Goal: Information Seeking & Learning: Learn about a topic

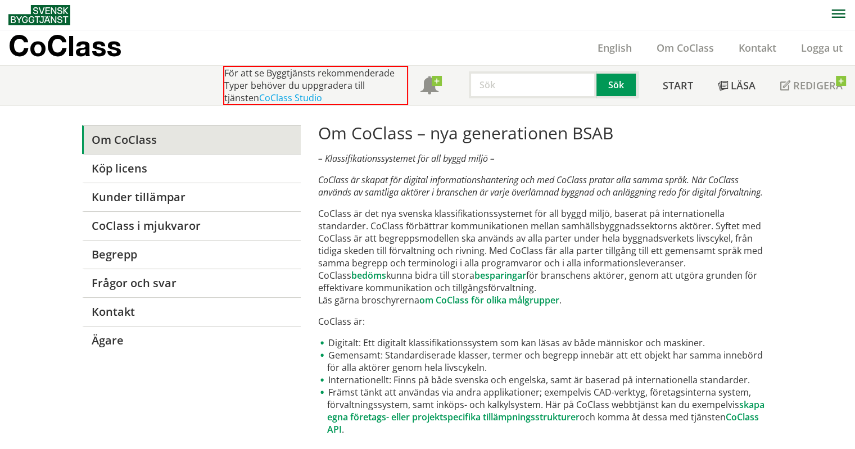
click at [62, 26] on link at bounding box center [41, 15] width 67 height 30
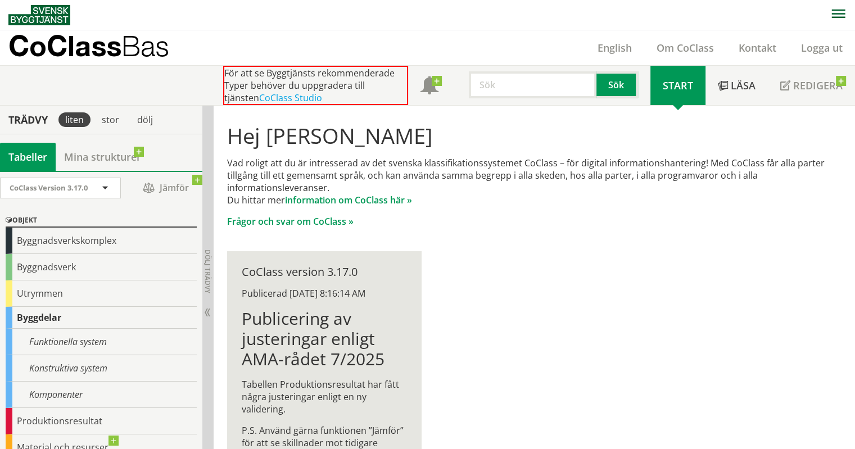
scroll to position [53, 0]
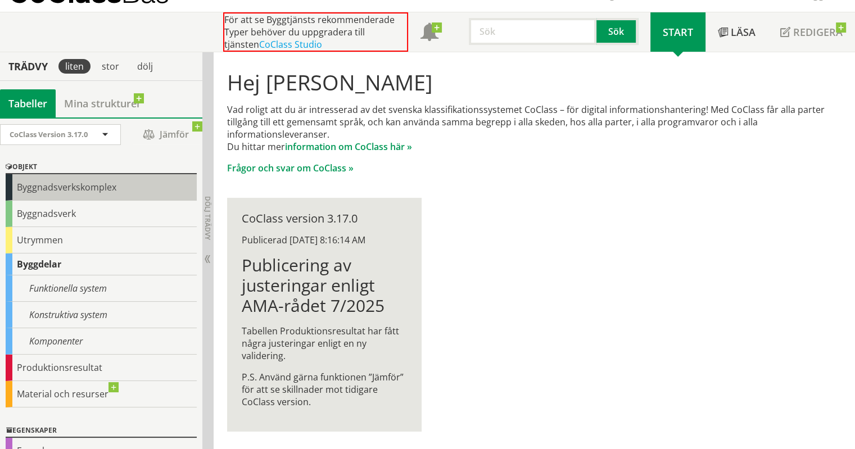
click at [102, 186] on div "Byggnadsverkskomplex" at bounding box center [101, 187] width 191 height 26
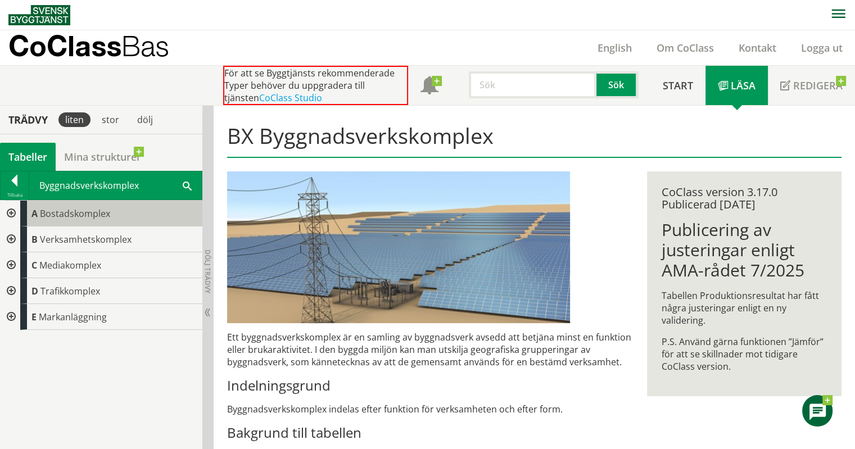
click at [70, 211] on span "Bostadskomplex" at bounding box center [75, 213] width 70 height 12
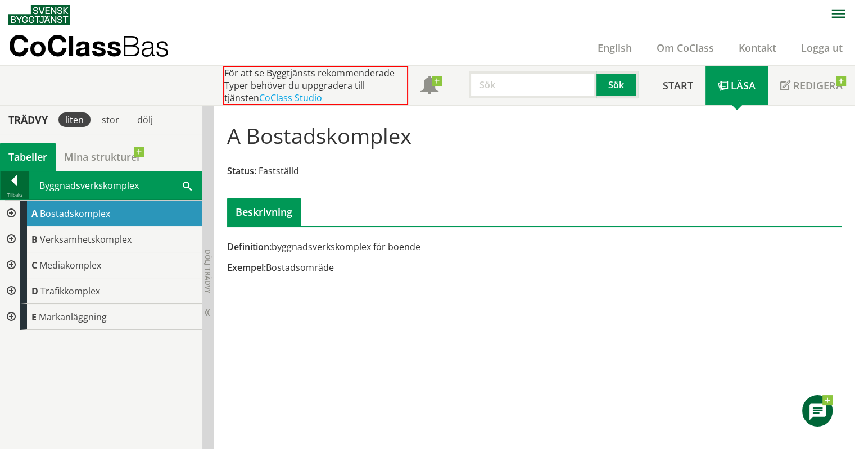
click at [19, 183] on div at bounding box center [15, 183] width 28 height 16
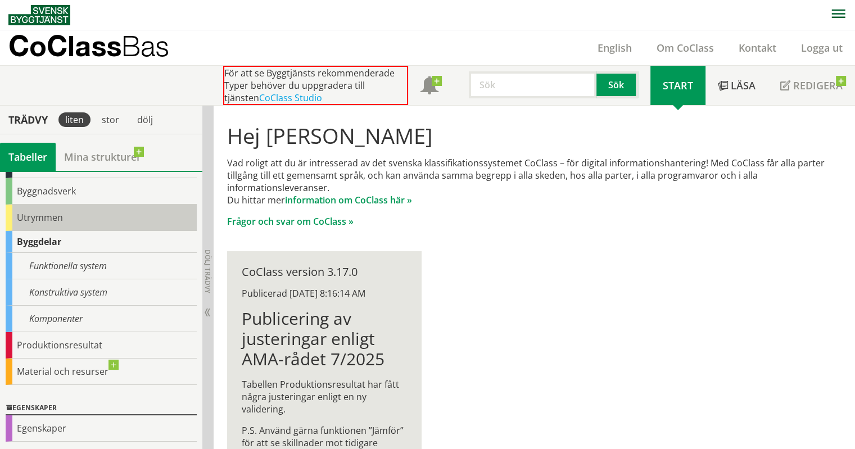
scroll to position [77, 0]
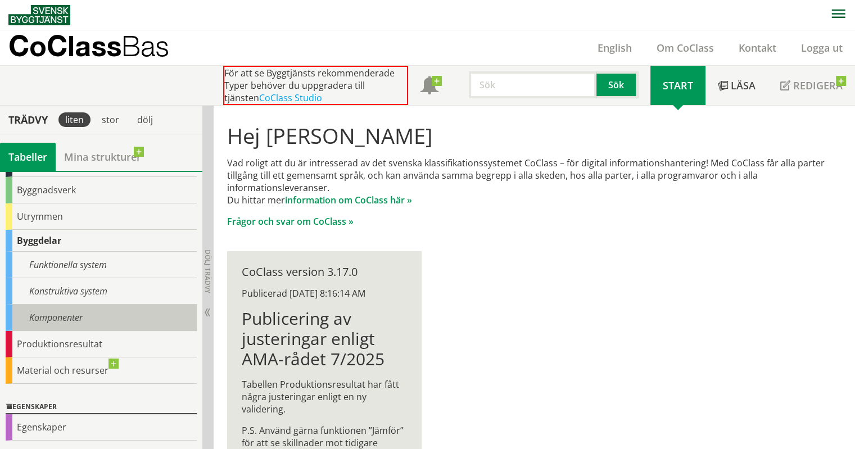
click at [89, 315] on div "Komponenter" at bounding box center [101, 318] width 191 height 26
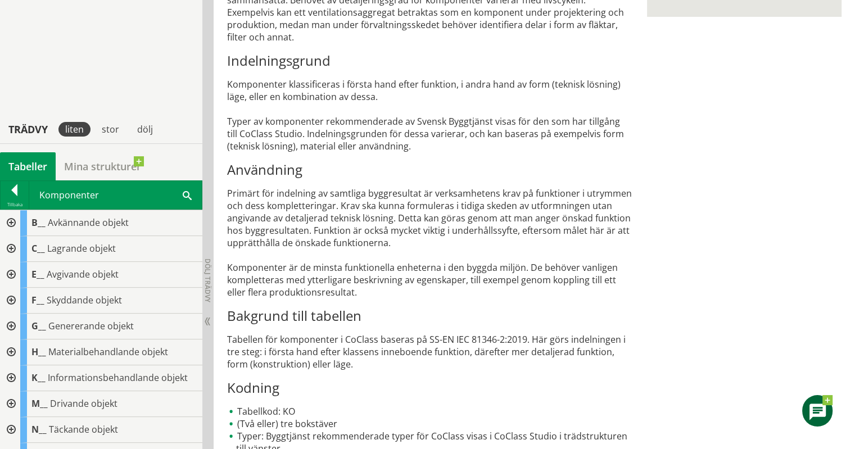
scroll to position [520, 0]
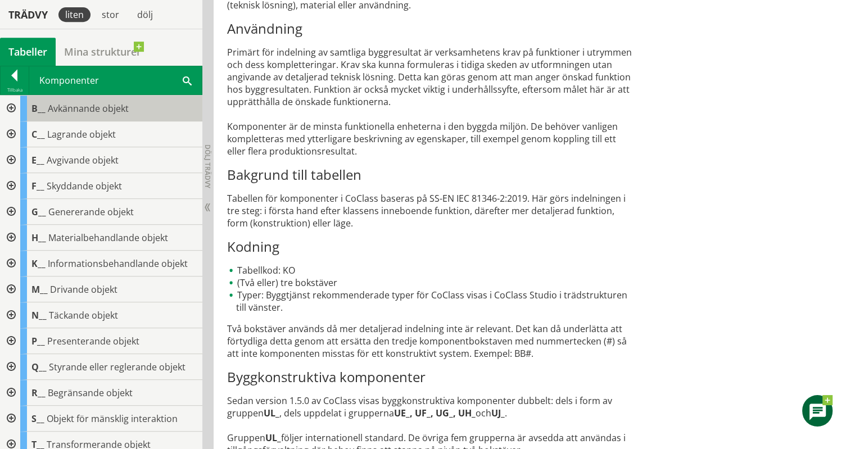
click at [115, 102] on span "Avkännande objekt" at bounding box center [88, 108] width 81 height 12
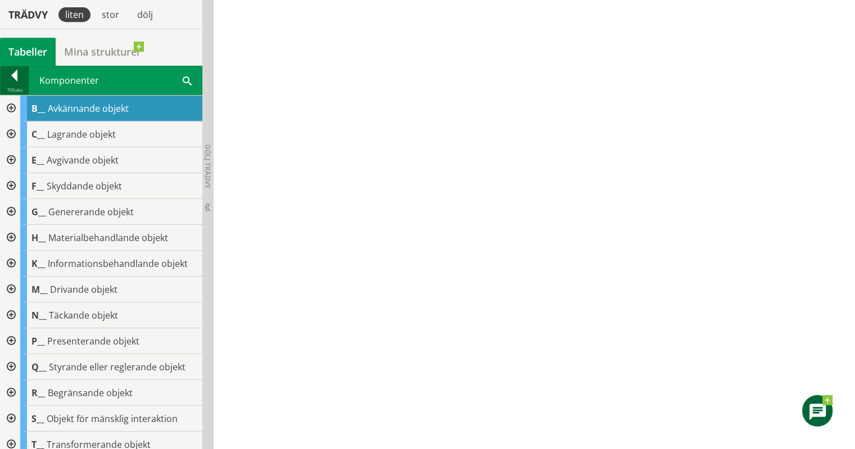
click at [12, 75] on div at bounding box center [15, 78] width 28 height 16
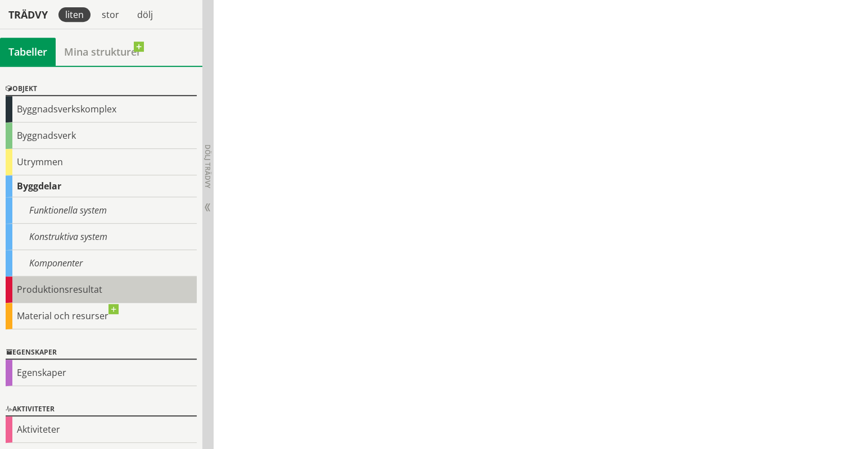
click at [90, 288] on div "Produktionsresultat" at bounding box center [101, 289] width 191 height 26
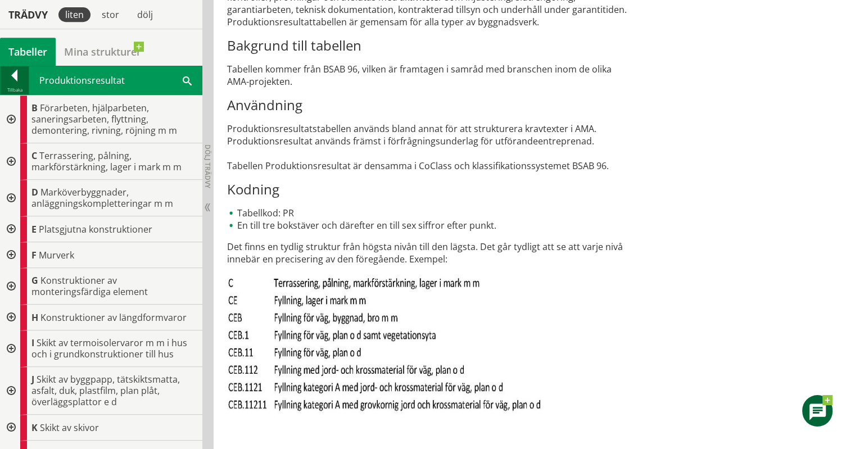
click at [11, 79] on div at bounding box center [15, 78] width 28 height 16
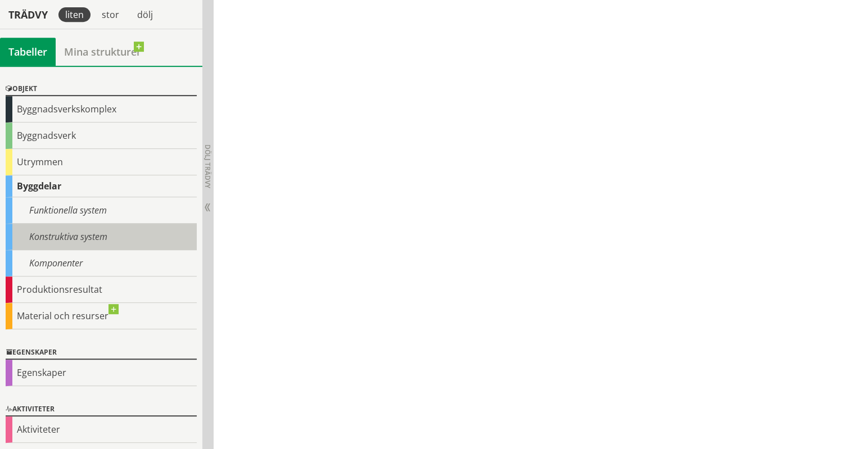
click at [71, 230] on div "Konstruktiva system" at bounding box center [101, 237] width 191 height 26
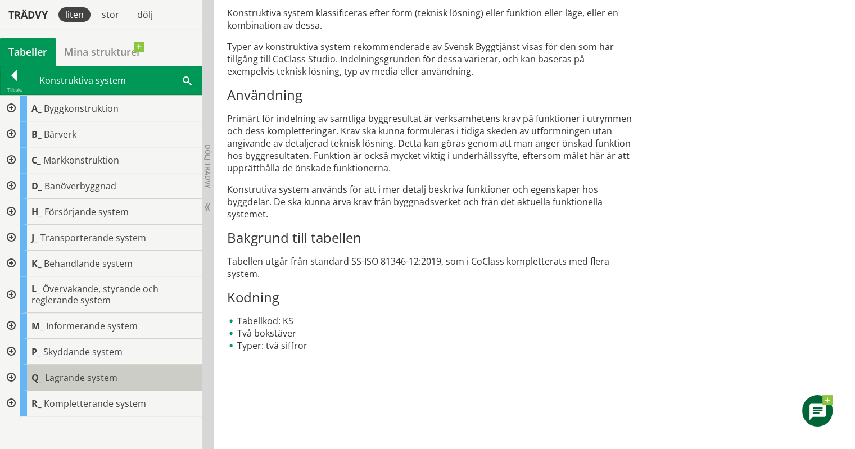
click at [109, 375] on span "Lagrande system" at bounding box center [81, 377] width 72 height 12
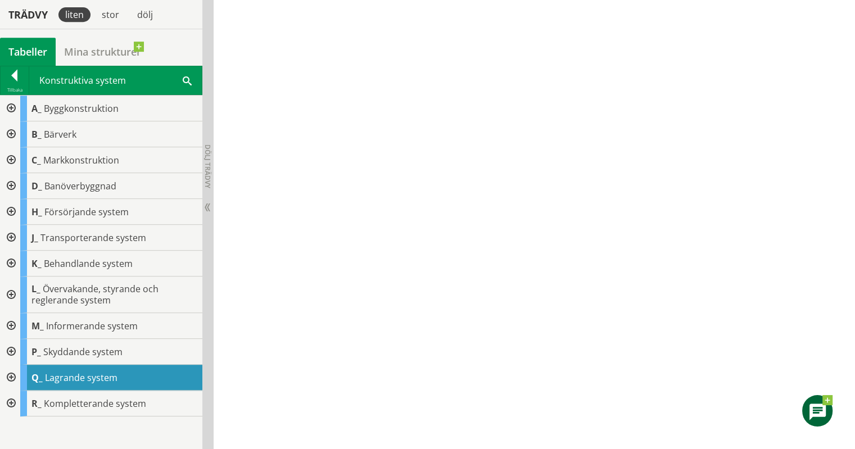
click at [7, 373] on div at bounding box center [10, 378] width 20 height 26
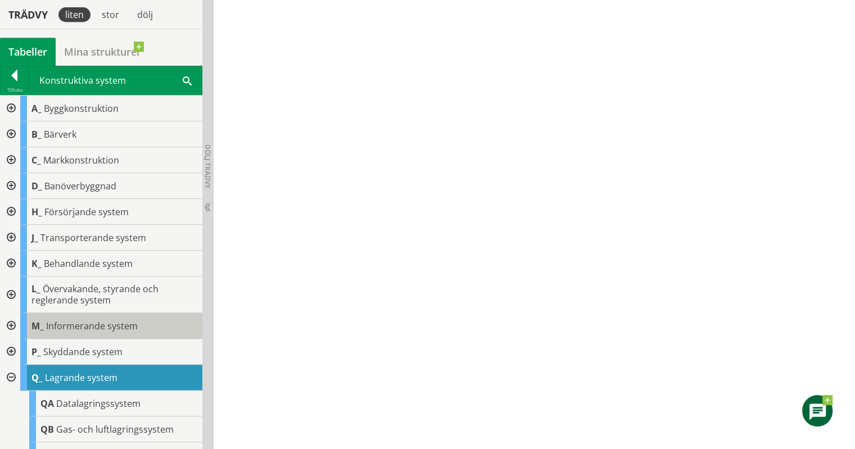
scroll to position [70, 0]
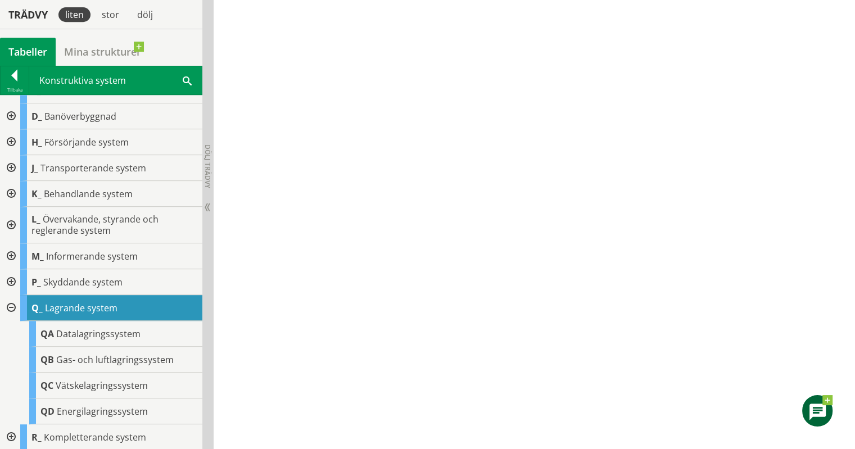
click at [14, 307] on div at bounding box center [10, 308] width 20 height 26
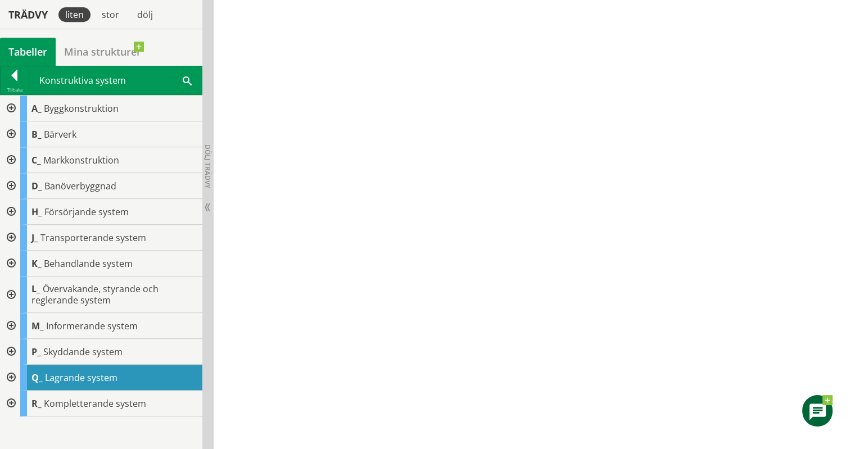
scroll to position [0, 0]
click at [12, 104] on div at bounding box center [10, 109] width 20 height 26
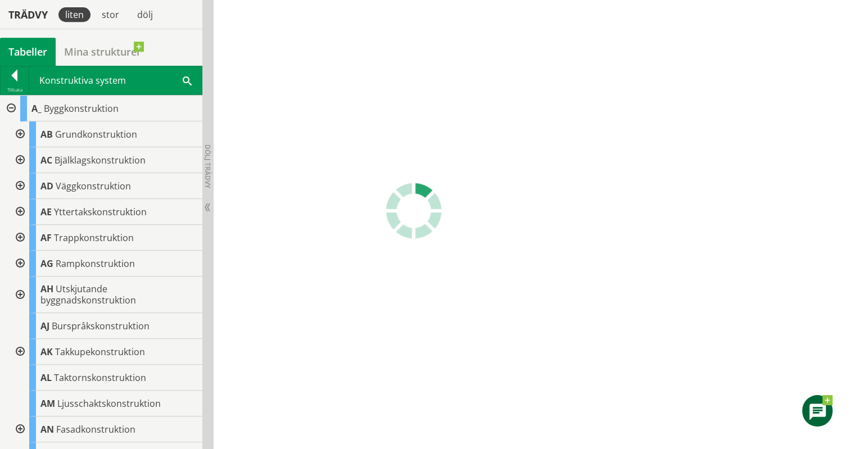
click at [21, 183] on div at bounding box center [19, 186] width 20 height 26
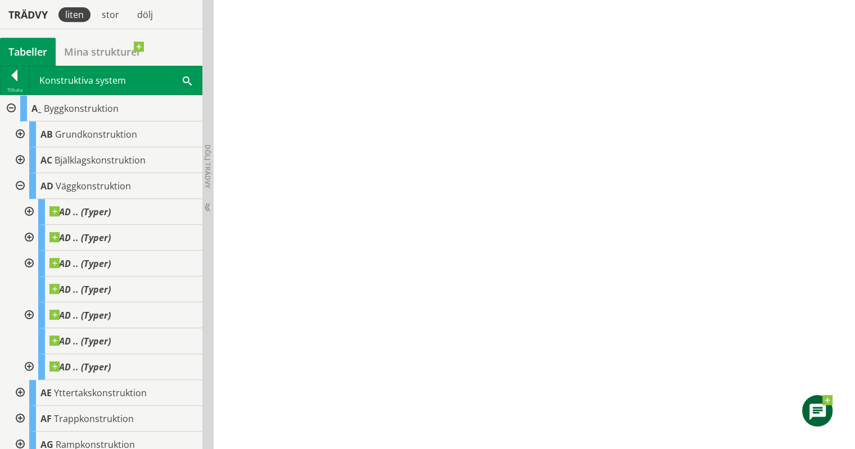
click at [28, 208] on div at bounding box center [28, 212] width 20 height 26
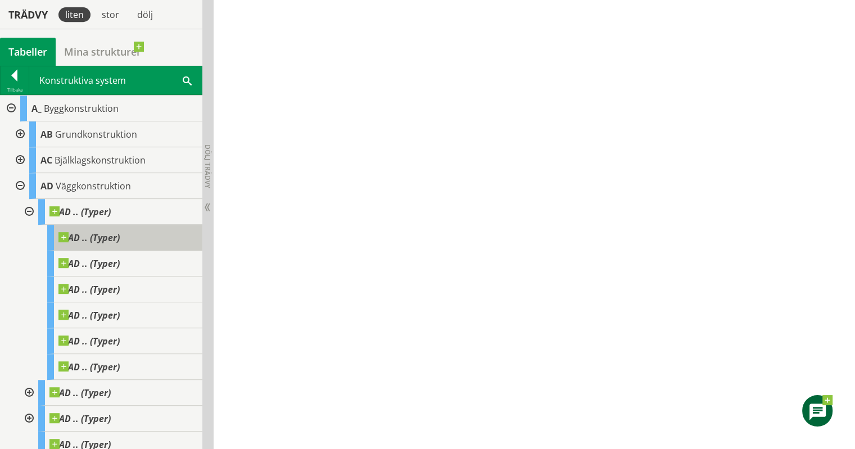
click at [163, 236] on div "AD .. (Typer)" at bounding box center [124, 238] width 155 height 26
click at [120, 232] on span at bounding box center [120, 232] width 0 height 0
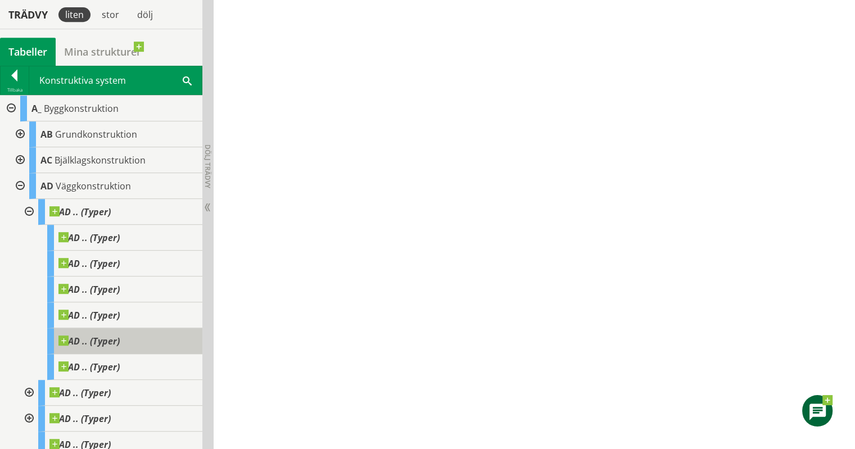
scroll to position [1, 0]
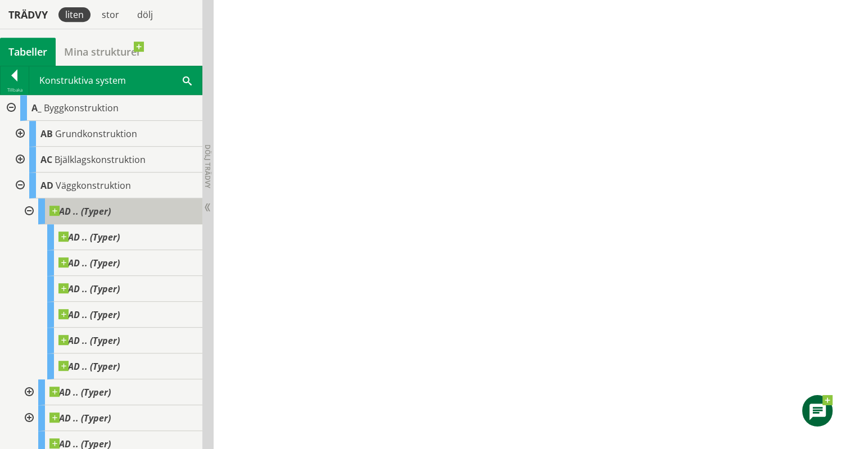
click at [135, 213] on div "AD .. (Typer)" at bounding box center [120, 211] width 164 height 26
click at [20, 183] on div at bounding box center [19, 185] width 20 height 26
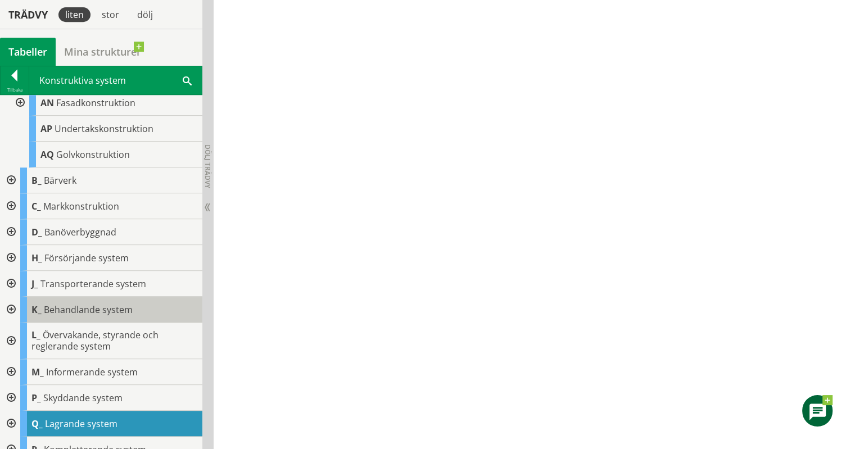
scroll to position [339, 0]
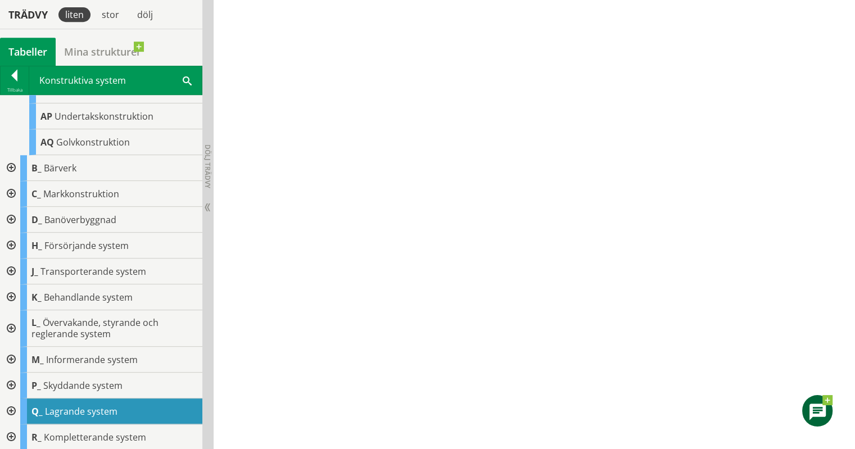
click at [11, 406] on div at bounding box center [10, 411] width 20 height 26
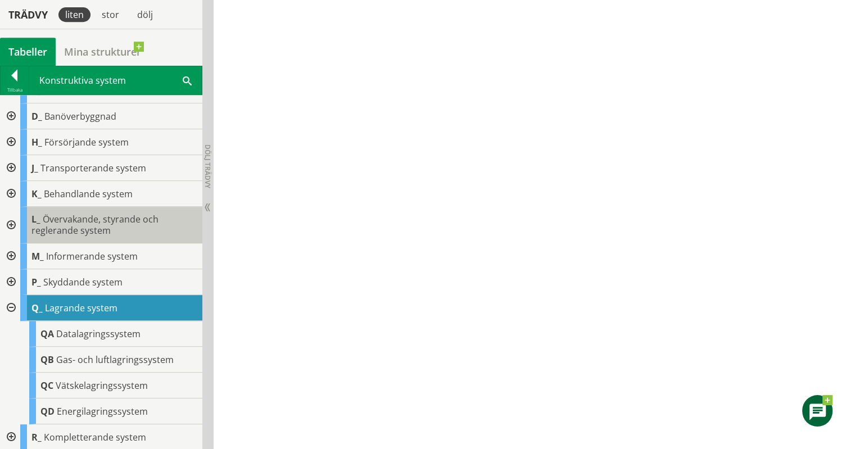
scroll to position [442, 0]
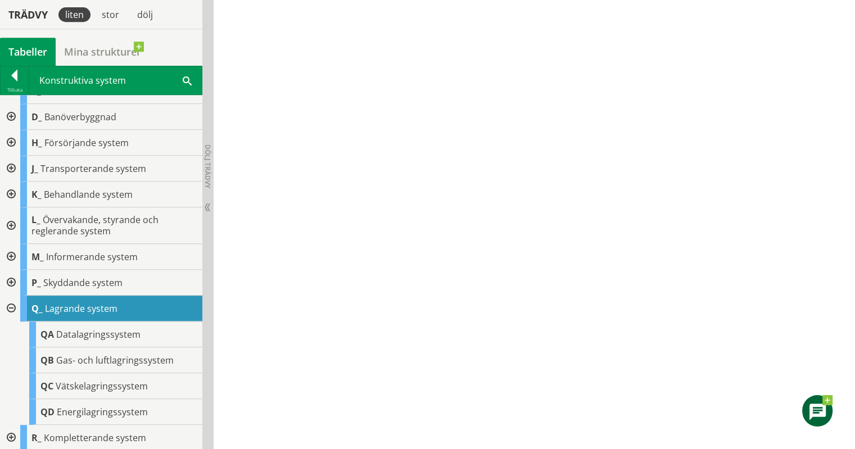
click at [12, 303] on div at bounding box center [10, 309] width 20 height 26
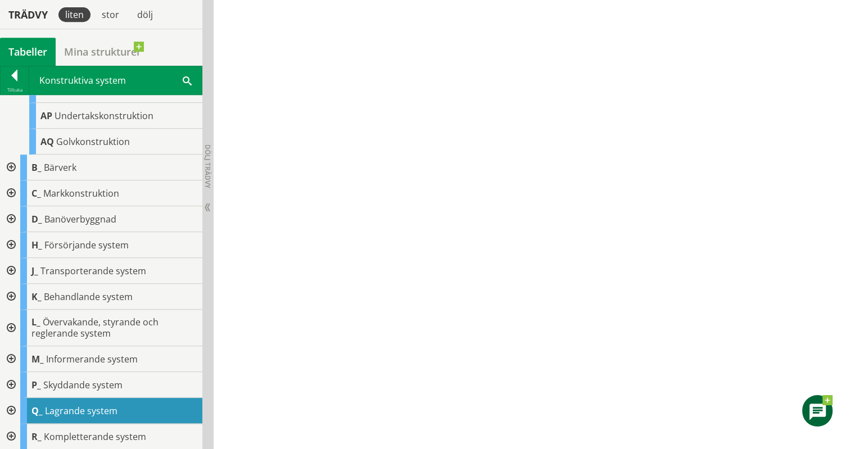
scroll to position [339, 0]
click at [8, 405] on div at bounding box center [10, 411] width 20 height 26
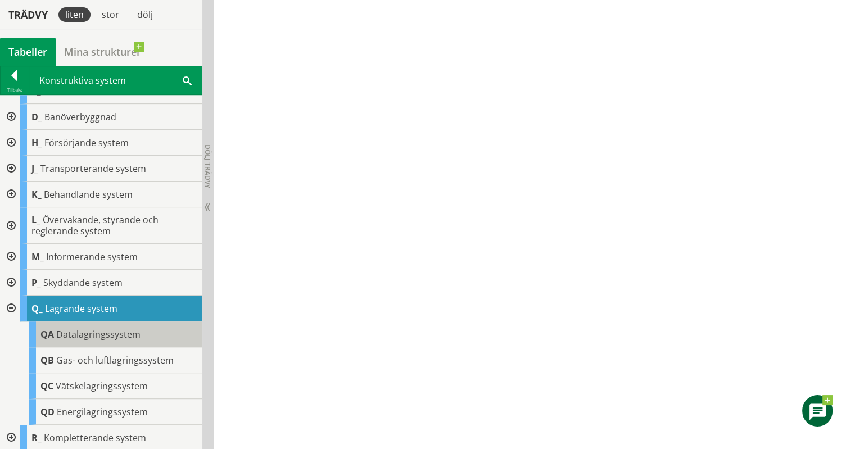
scroll to position [442, 0]
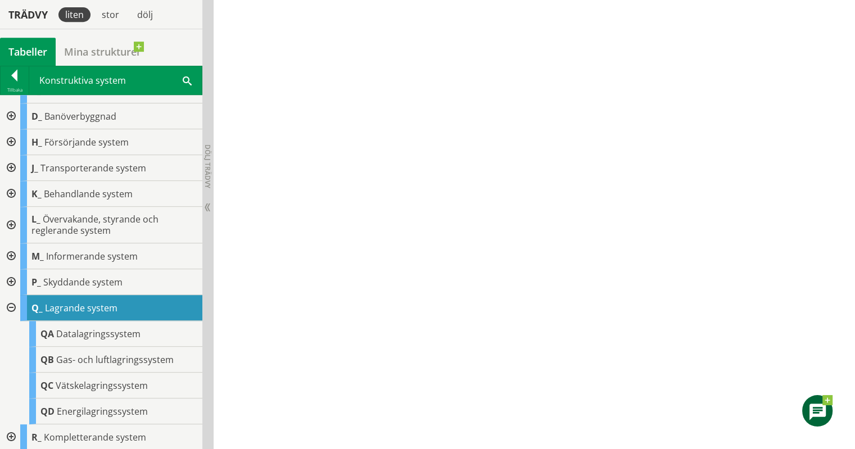
click at [12, 307] on div at bounding box center [10, 308] width 20 height 26
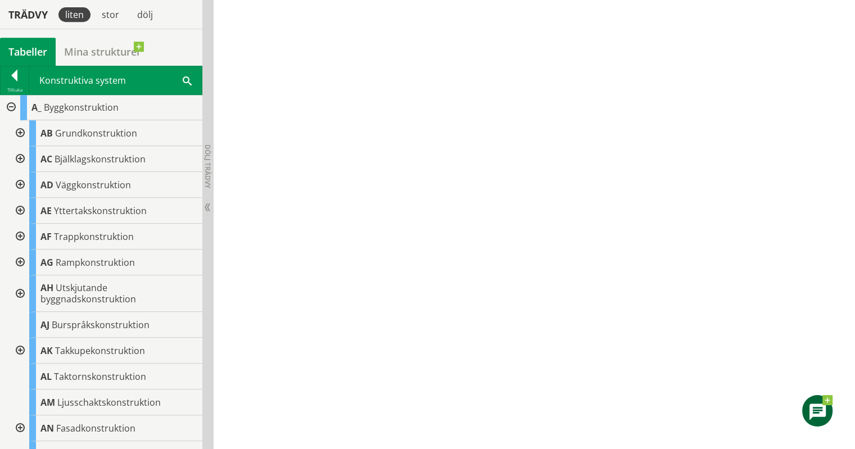
scroll to position [0, 0]
click at [13, 76] on div at bounding box center [15, 78] width 28 height 16
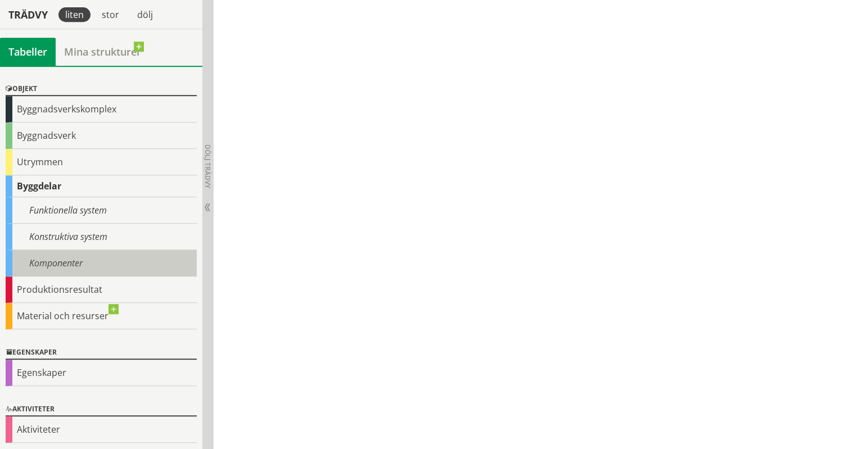
click at [85, 261] on div "Komponenter" at bounding box center [101, 263] width 191 height 26
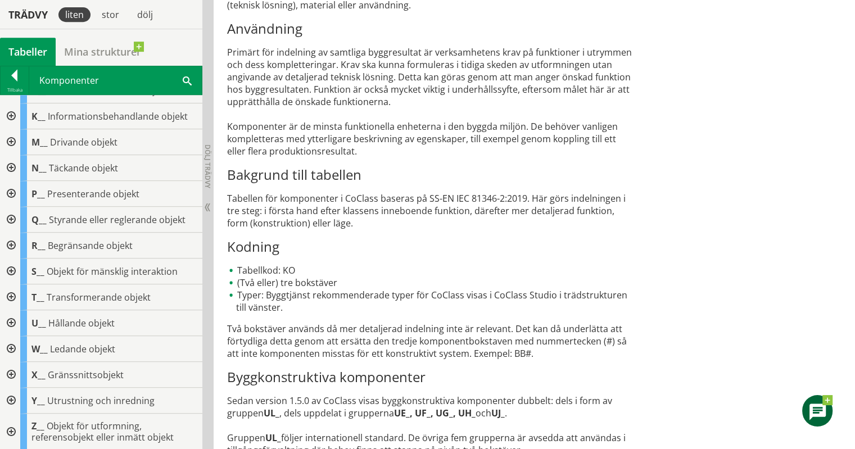
scroll to position [147, 0]
click at [12, 214] on div at bounding box center [10, 220] width 20 height 26
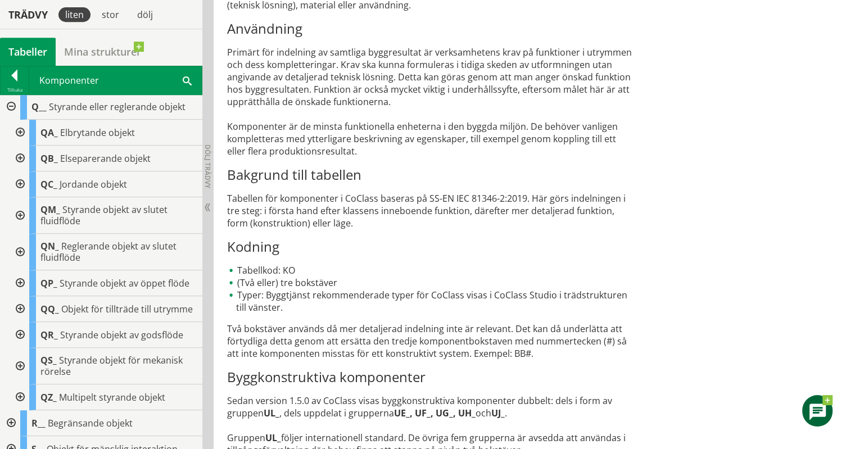
scroll to position [261, 0]
click at [21, 307] on div at bounding box center [19, 309] width 20 height 26
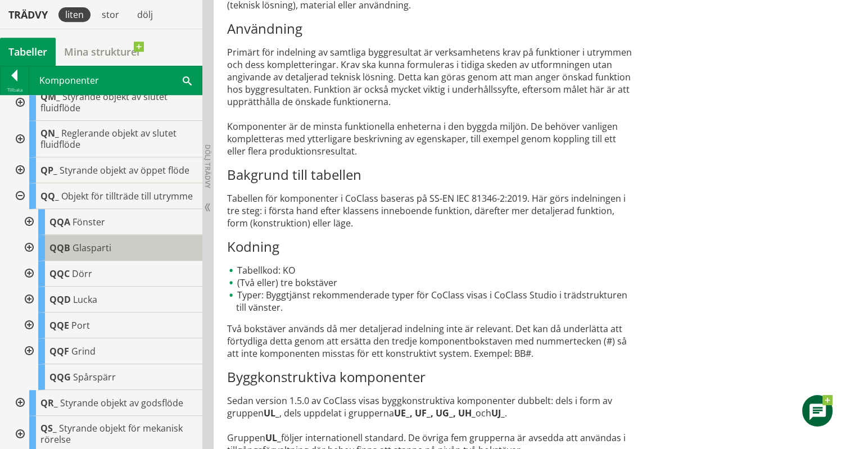
scroll to position [381, 0]
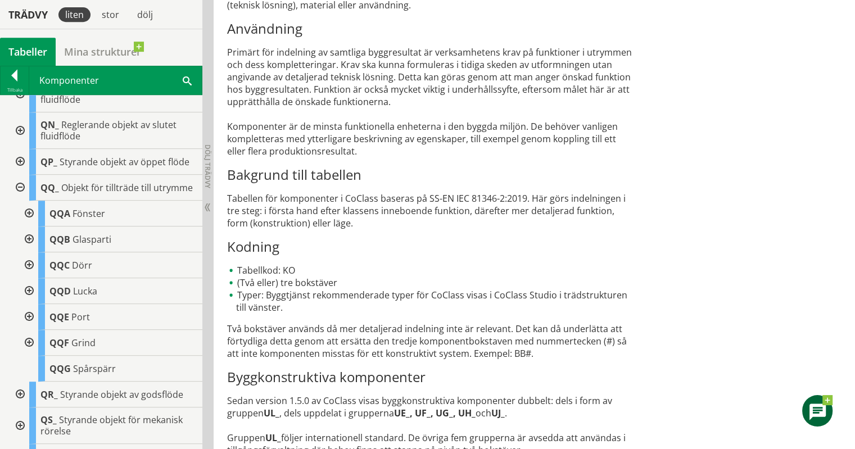
click at [28, 224] on div at bounding box center [28, 214] width 20 height 26
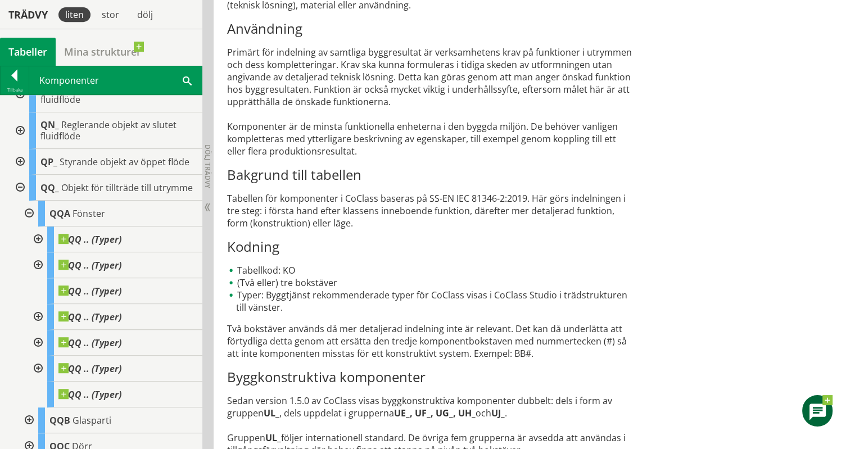
click at [38, 248] on div at bounding box center [37, 239] width 20 height 26
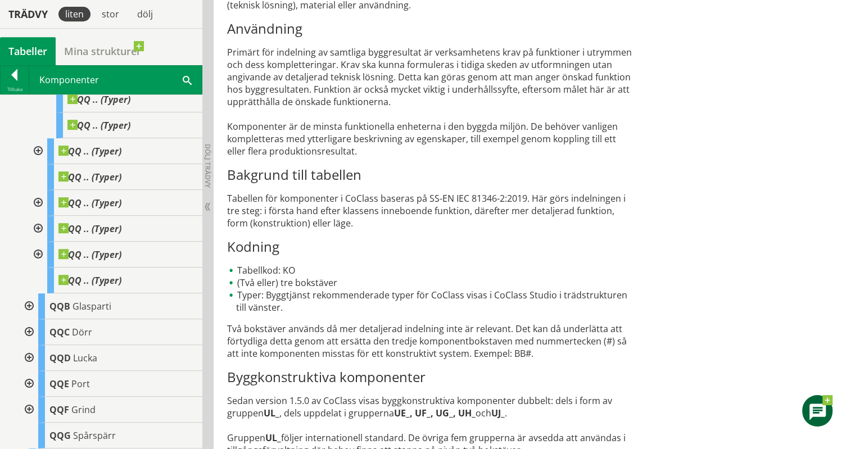
scroll to position [520, 0]
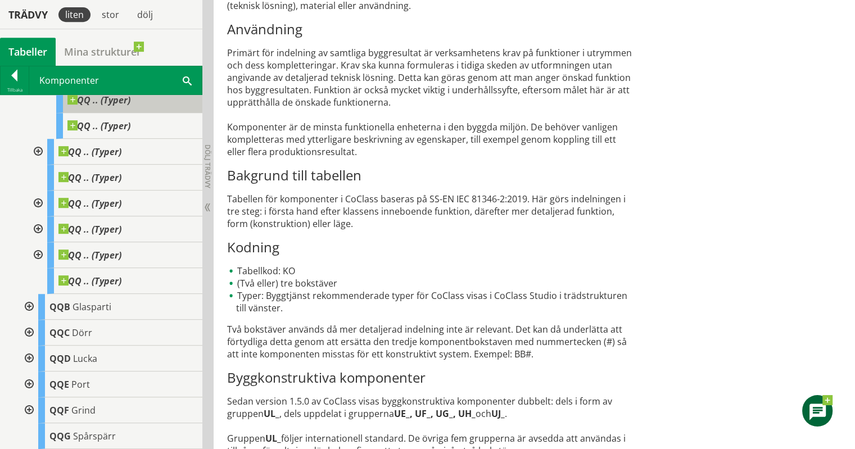
click at [115, 106] on span "QQ .. (Typer)" at bounding box center [98, 99] width 63 height 11
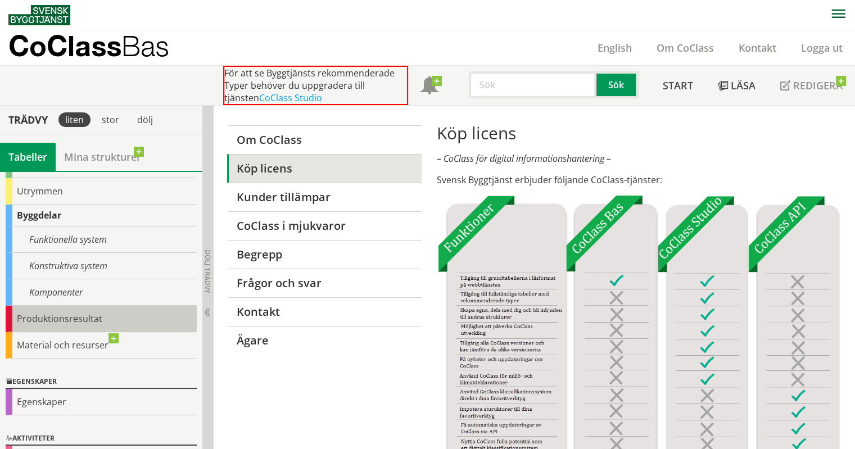
scroll to position [129, 0]
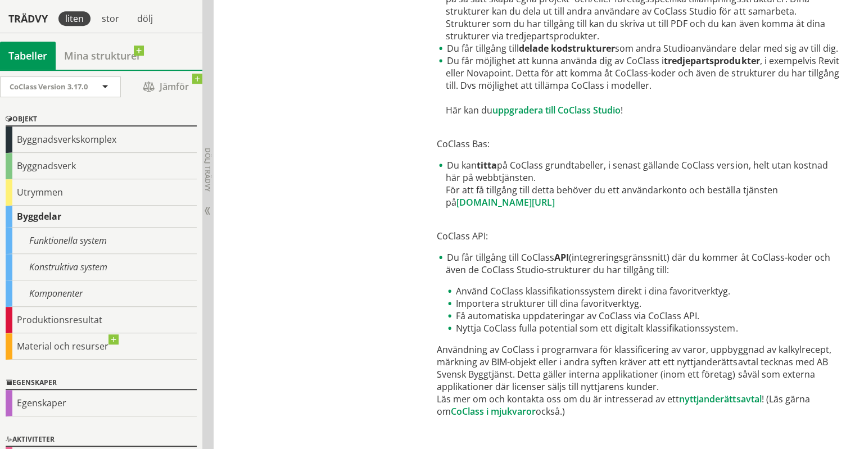
scroll to position [622, 0]
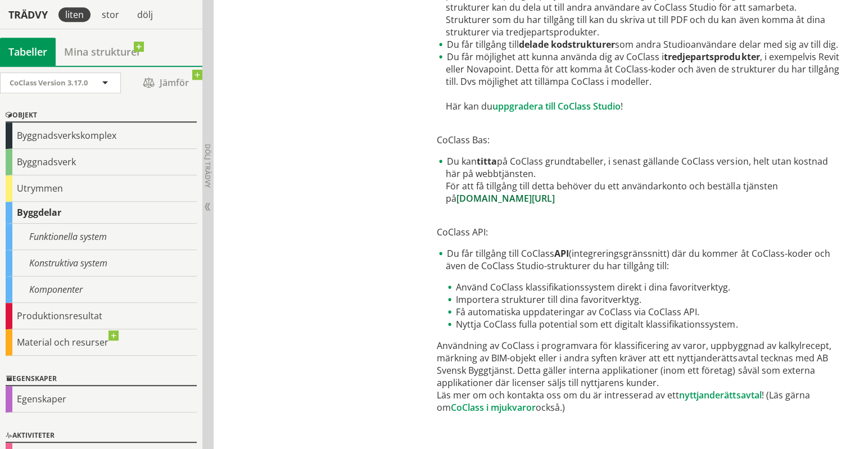
click at [552, 198] on link "www.byggtjanst.se/tjanster/coclass" at bounding box center [505, 198] width 98 height 12
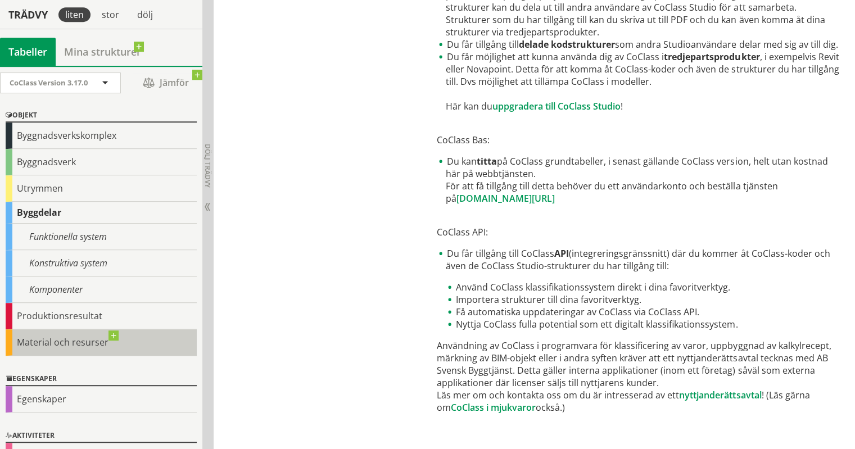
click at [53, 349] on div "Material och resurser" at bounding box center [101, 342] width 191 height 26
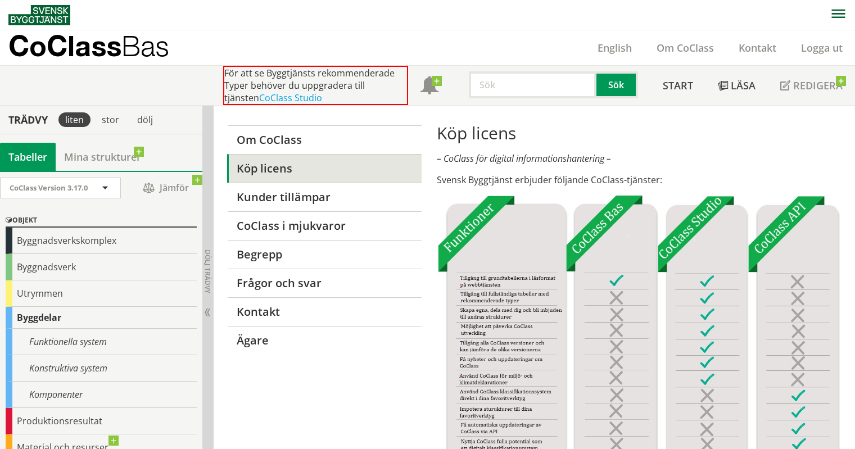
scroll to position [105, 0]
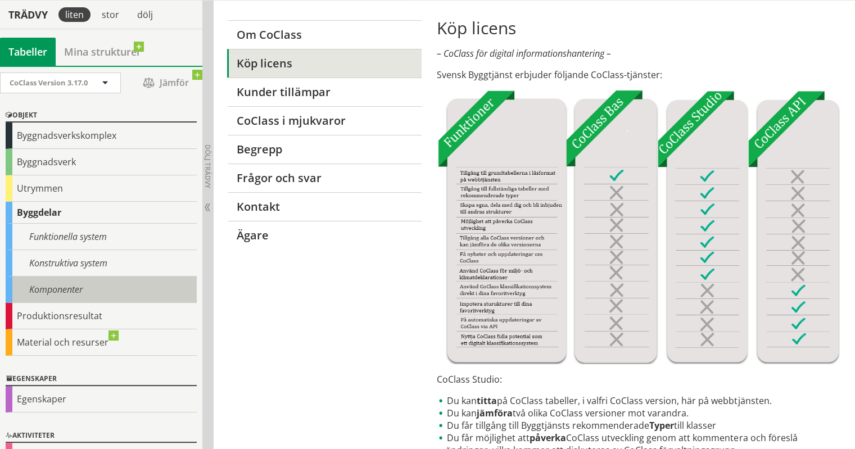
click at [61, 281] on div "Komponenter" at bounding box center [101, 289] width 191 height 26
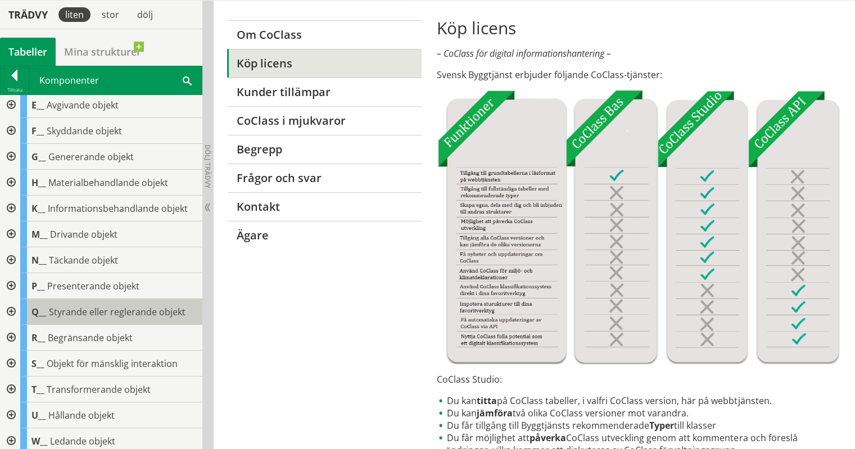
scroll to position [55, 0]
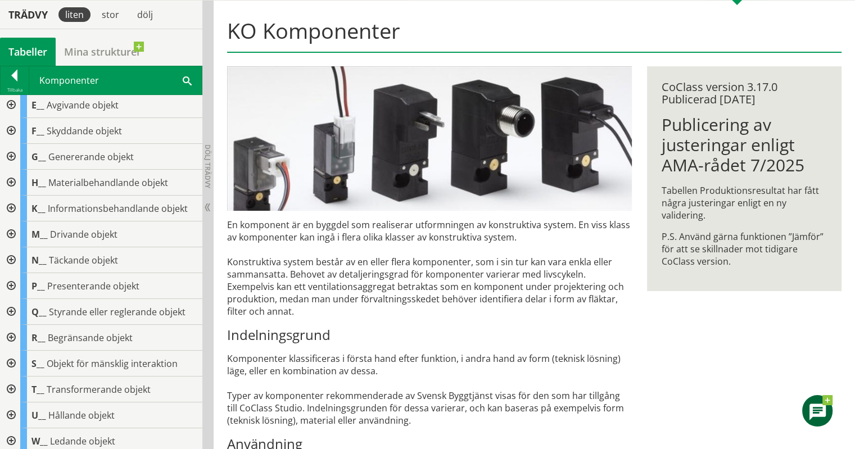
click at [10, 280] on div at bounding box center [10, 286] width 20 height 26
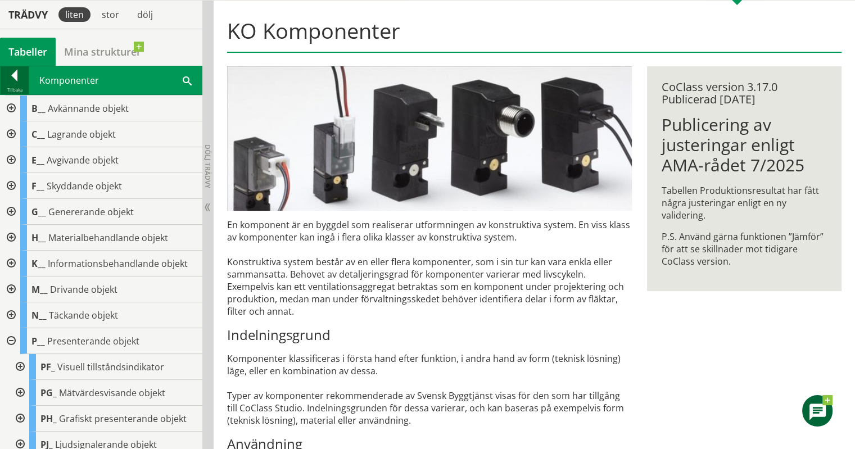
click at [13, 74] on div at bounding box center [15, 78] width 28 height 16
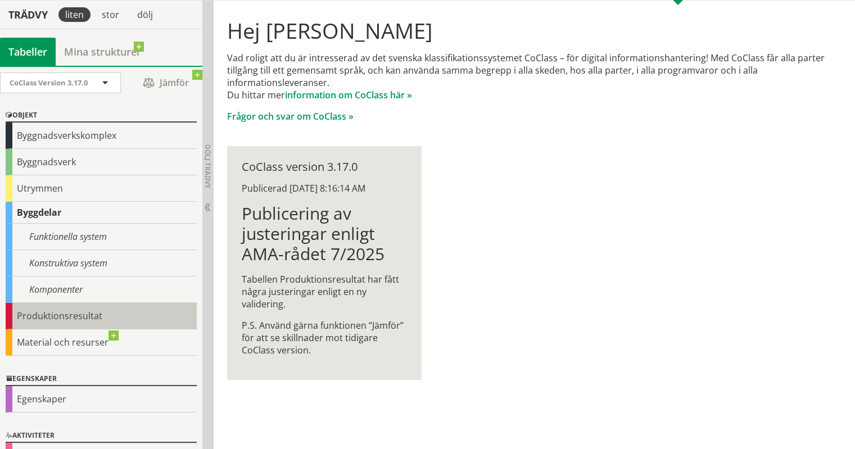
click at [82, 321] on div "Produktionsresultat" at bounding box center [101, 316] width 191 height 26
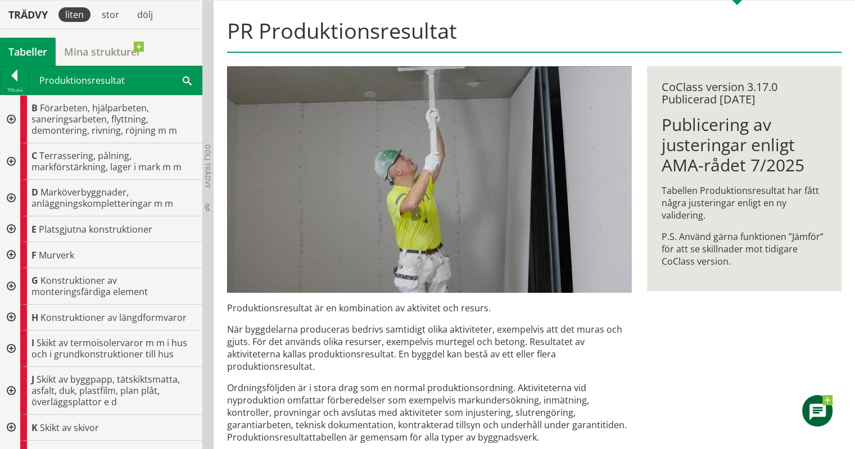
scroll to position [255, 0]
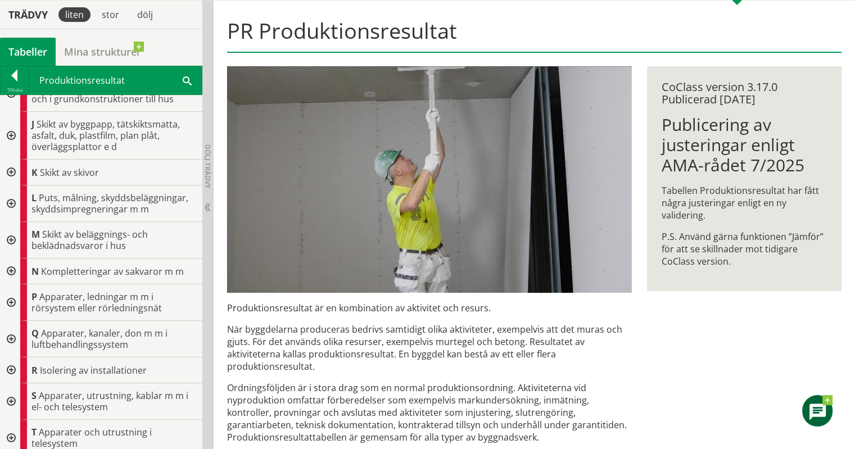
click at [7, 299] on div at bounding box center [10, 302] width 20 height 37
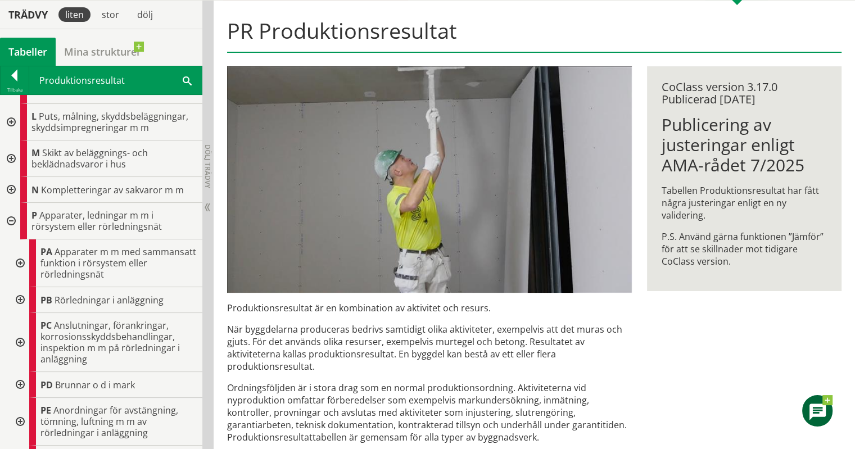
scroll to position [0, 0]
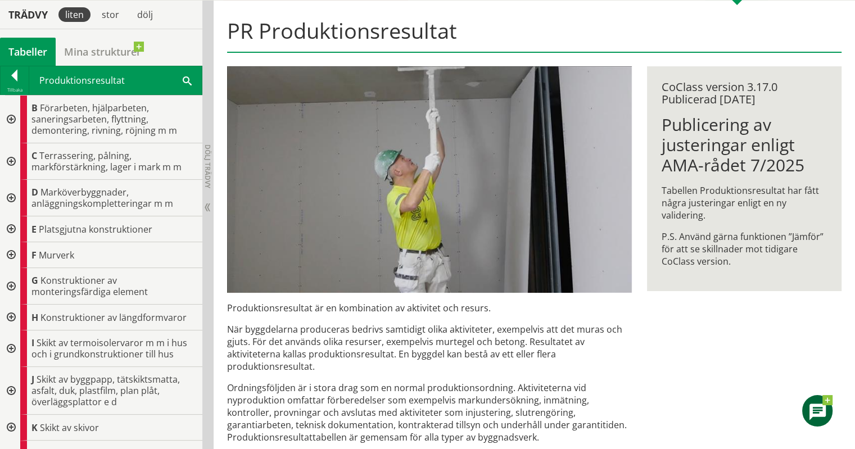
click at [183, 79] on span at bounding box center [187, 80] width 9 height 12
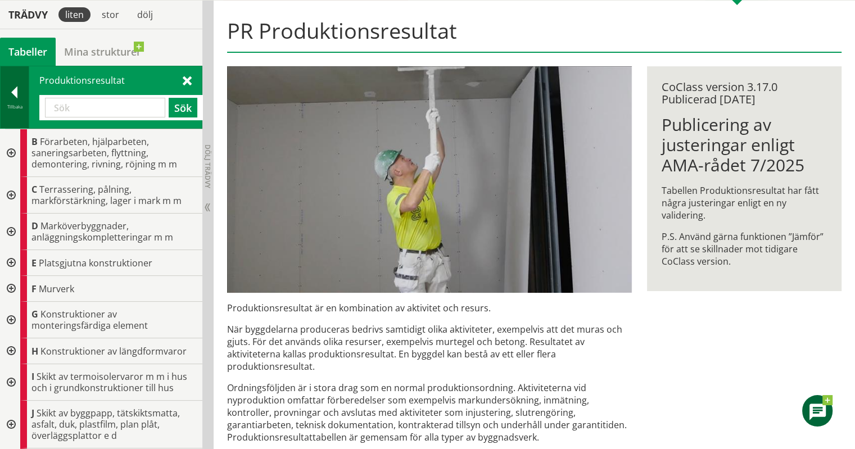
click at [13, 87] on div at bounding box center [15, 95] width 28 height 16
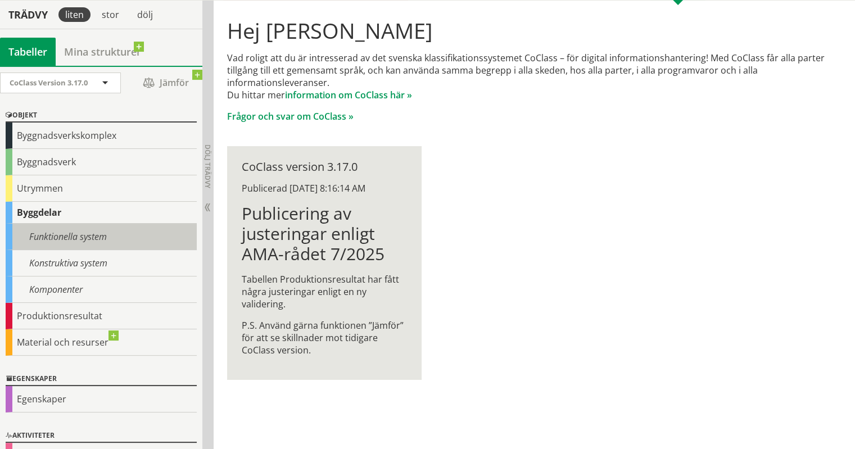
click at [149, 224] on div "Funktionella system" at bounding box center [101, 237] width 191 height 26
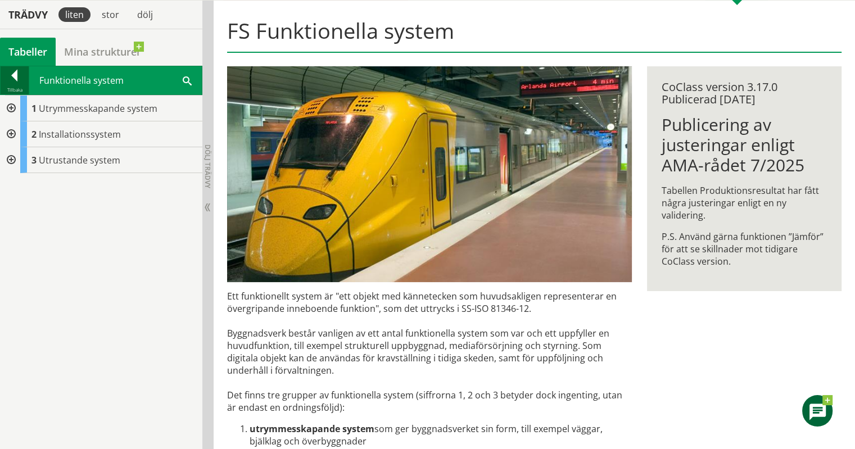
click at [17, 76] on div at bounding box center [15, 78] width 28 height 16
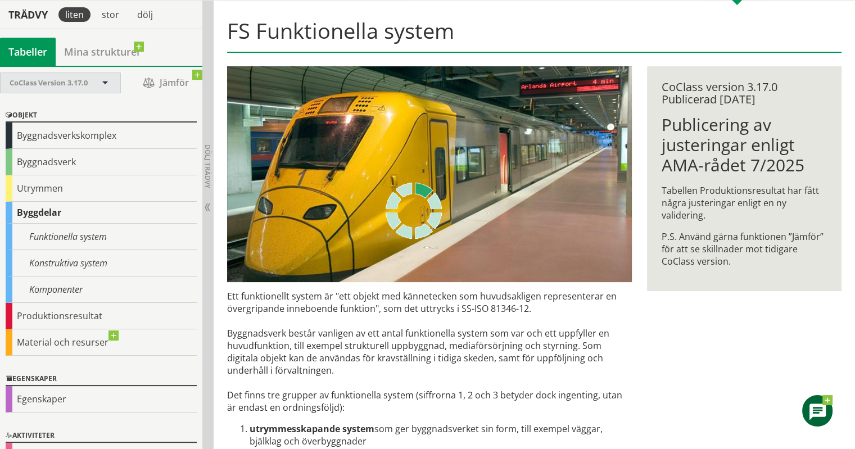
click at [111, 87] on div "CoClass Version 3.17.0" at bounding box center [61, 83] width 120 height 20
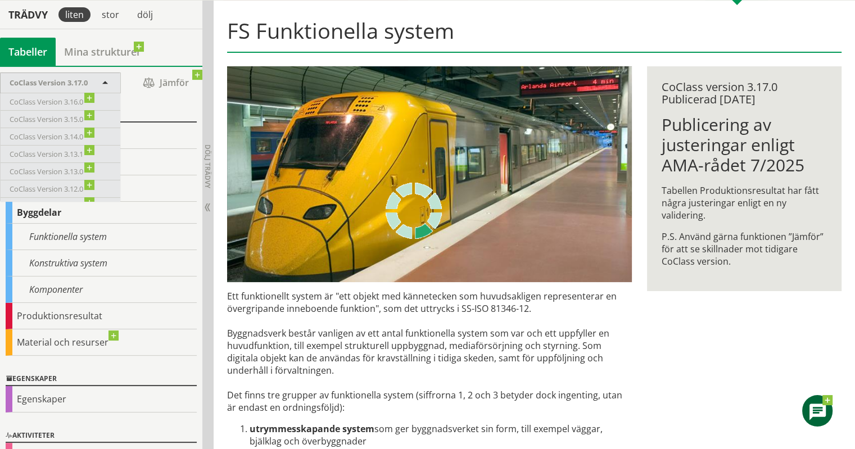
click at [111, 87] on div "CoClass Version 3.17.0" at bounding box center [61, 83] width 120 height 20
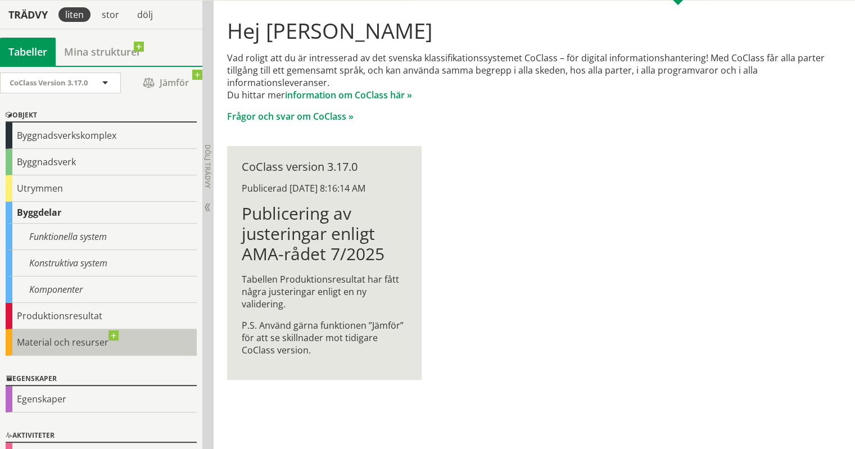
scroll to position [26, 0]
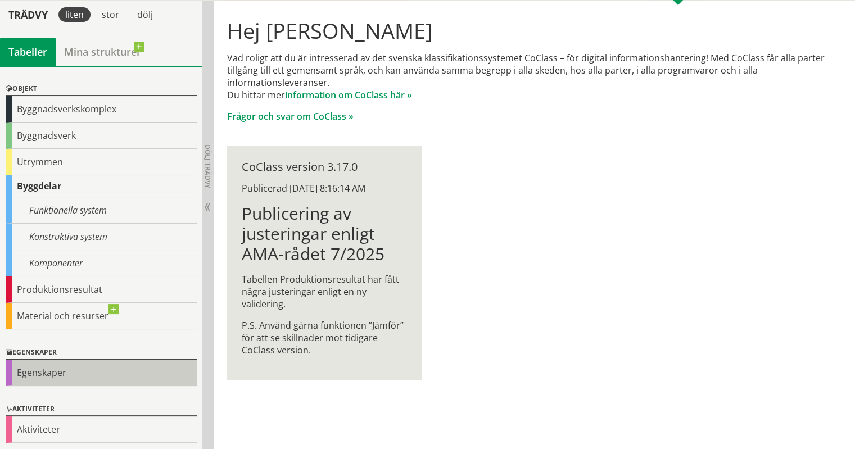
click at [37, 369] on div "Egenskaper" at bounding box center [101, 373] width 191 height 26
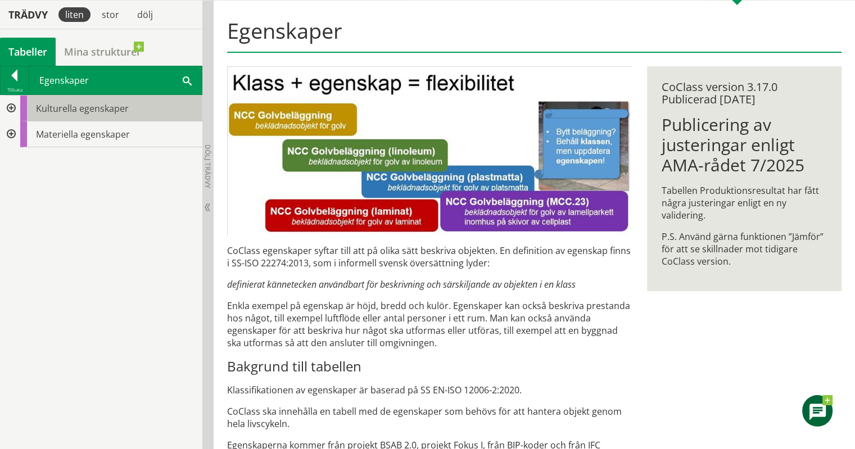
click at [99, 120] on div "Kulturella egenskaper" at bounding box center [111, 109] width 182 height 26
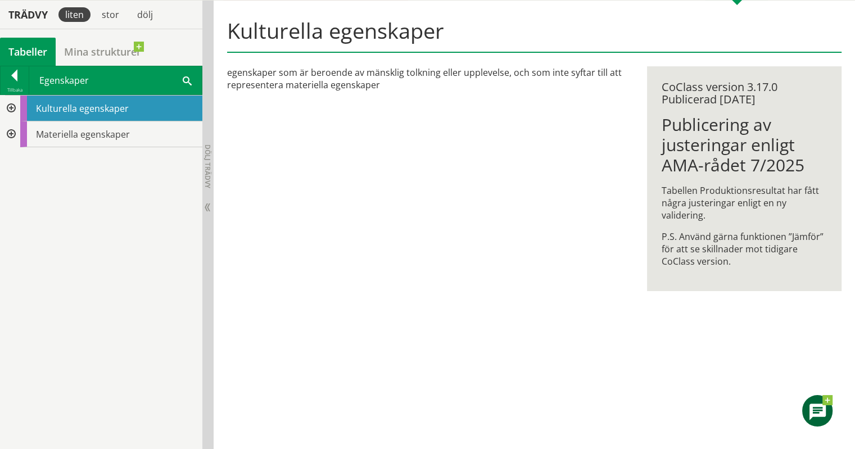
click at [12, 106] on div at bounding box center [10, 109] width 20 height 26
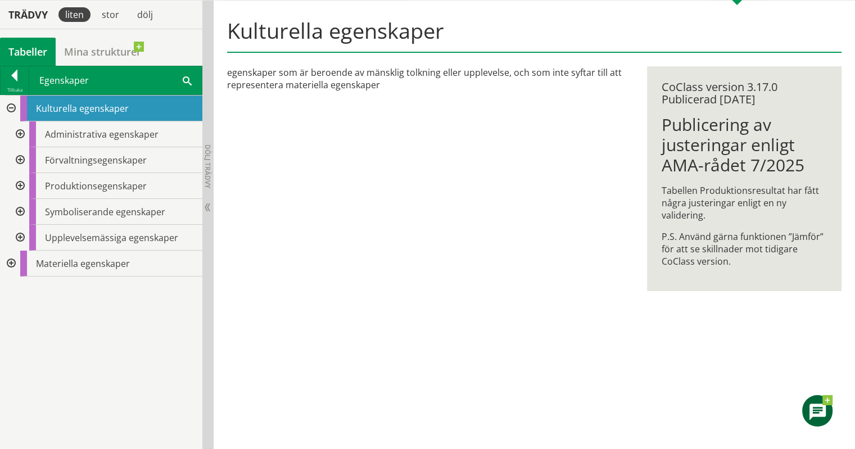
click at [22, 161] on div at bounding box center [19, 160] width 20 height 26
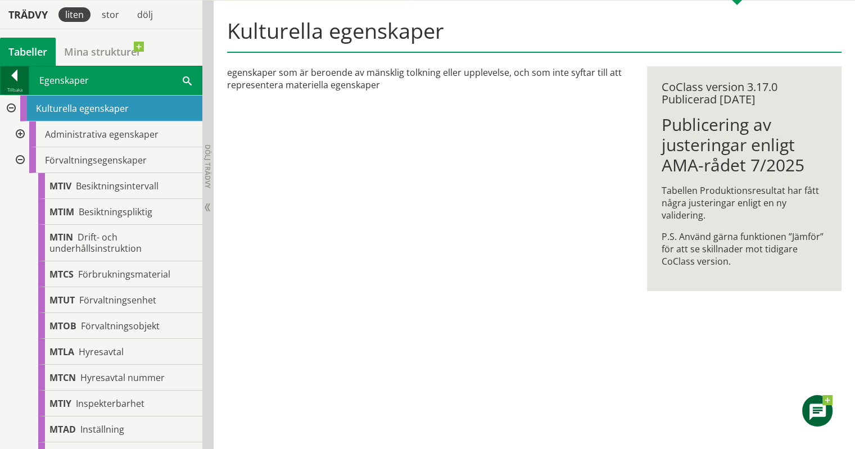
click at [7, 73] on div at bounding box center [15, 78] width 28 height 16
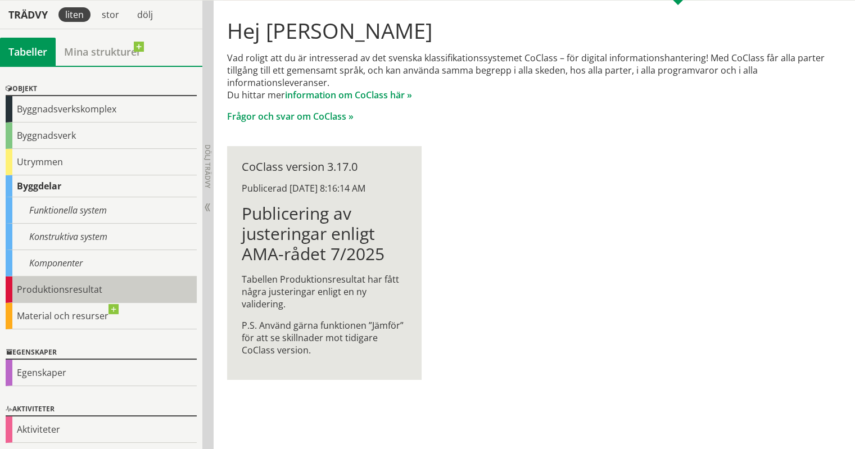
click at [70, 291] on div "Produktionsresultat" at bounding box center [101, 289] width 191 height 26
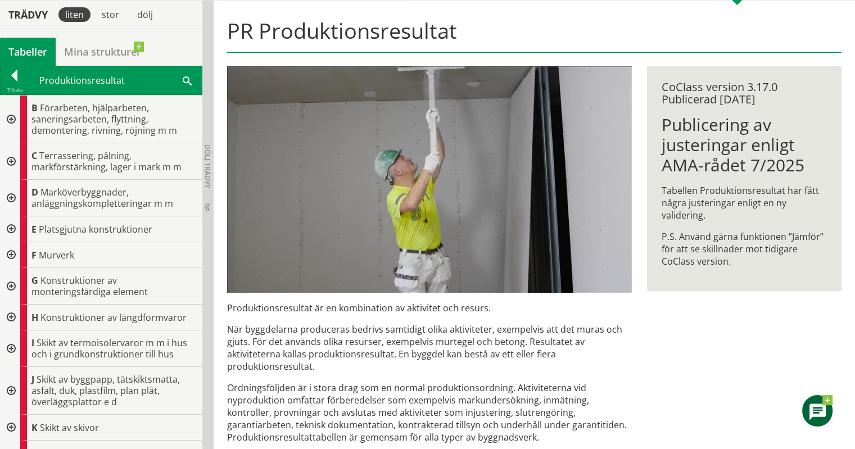
click at [188, 71] on div "Produktionsresultat Sök" at bounding box center [115, 80] width 172 height 28
click at [188, 78] on span at bounding box center [187, 80] width 9 height 12
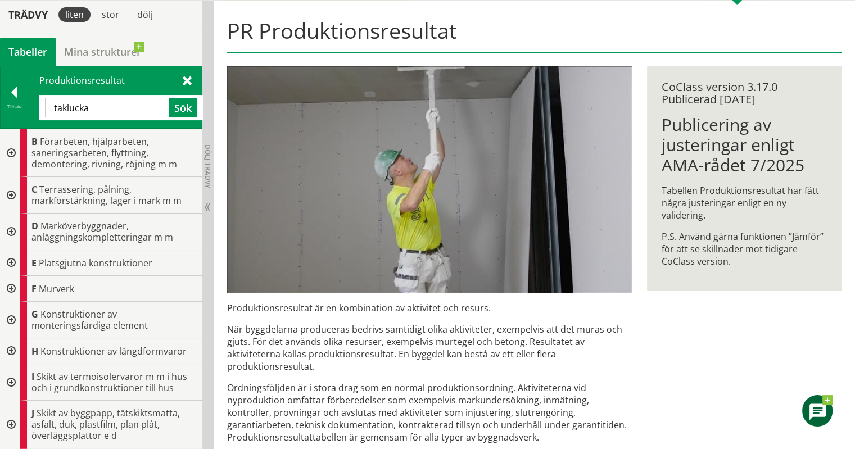
type input "taklucka"
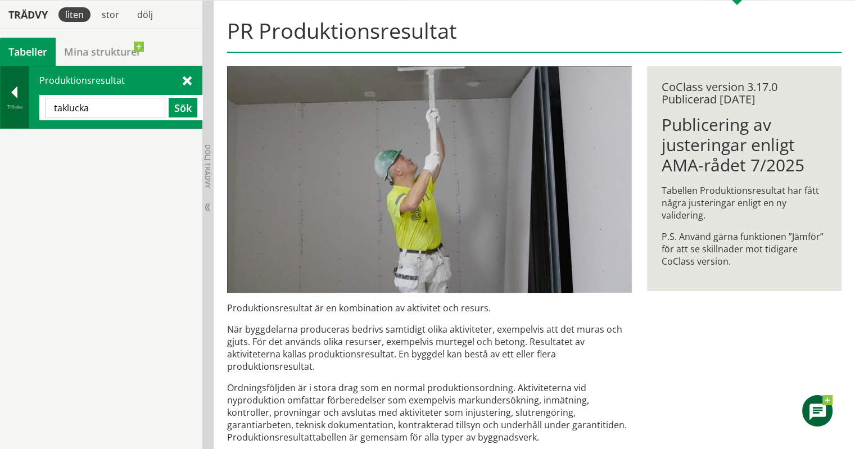
click at [0, 94] on div "Tillbaka Produktionsresultat taklucka Sök" at bounding box center [101, 97] width 202 height 63
click at [10, 96] on div at bounding box center [15, 95] width 28 height 16
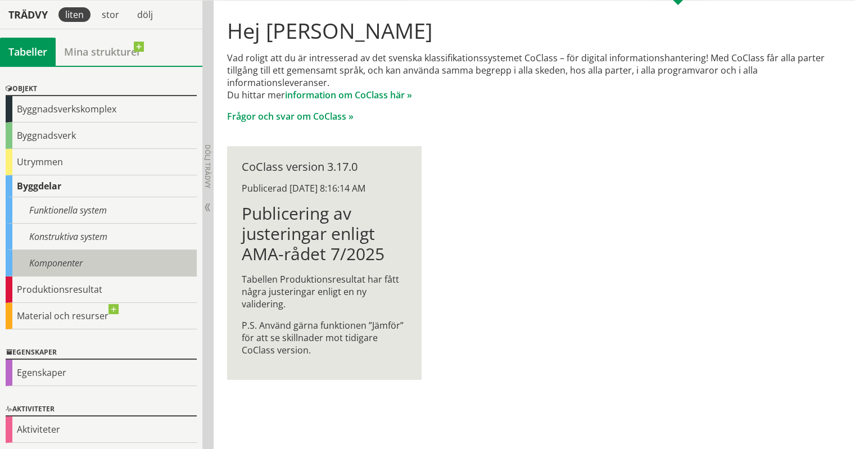
click at [71, 254] on div "Komponenter" at bounding box center [101, 263] width 191 height 26
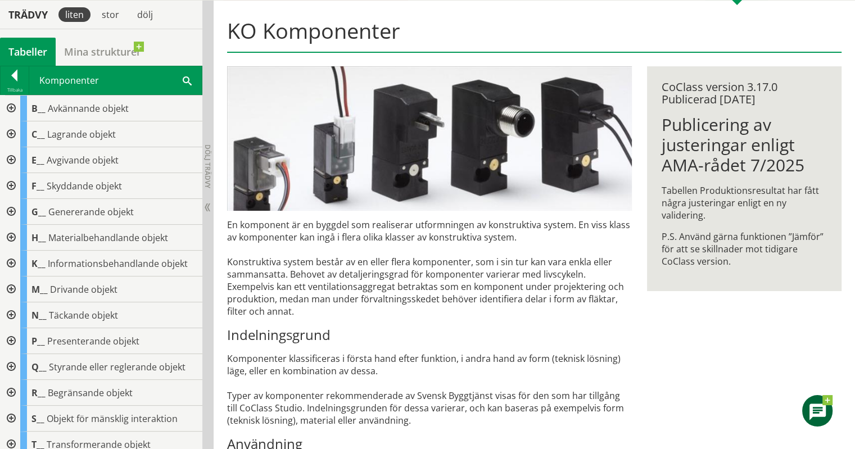
click at [184, 83] on span at bounding box center [187, 80] width 9 height 12
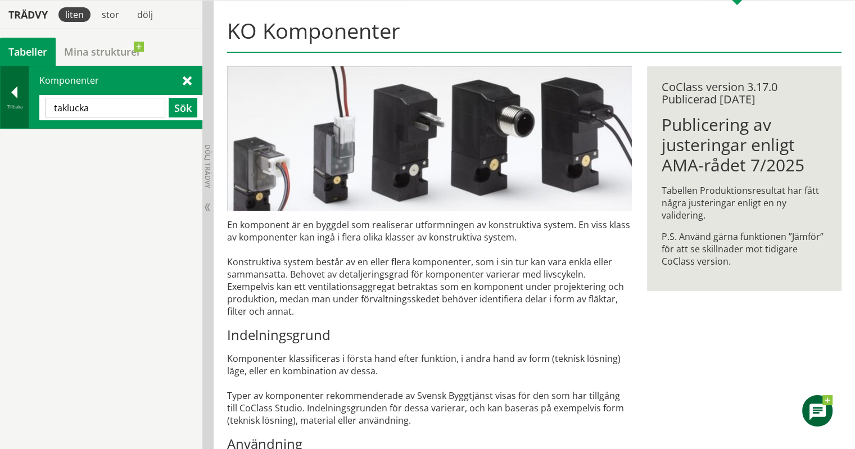
drag, startPoint x: 109, startPoint y: 111, endPoint x: 1, endPoint y: 101, distance: 108.3
click at [1, 101] on div "Tillbaka Komponenter taklucka Sök" at bounding box center [101, 97] width 202 height 63
type input "pr"
click at [13, 98] on div at bounding box center [15, 95] width 28 height 16
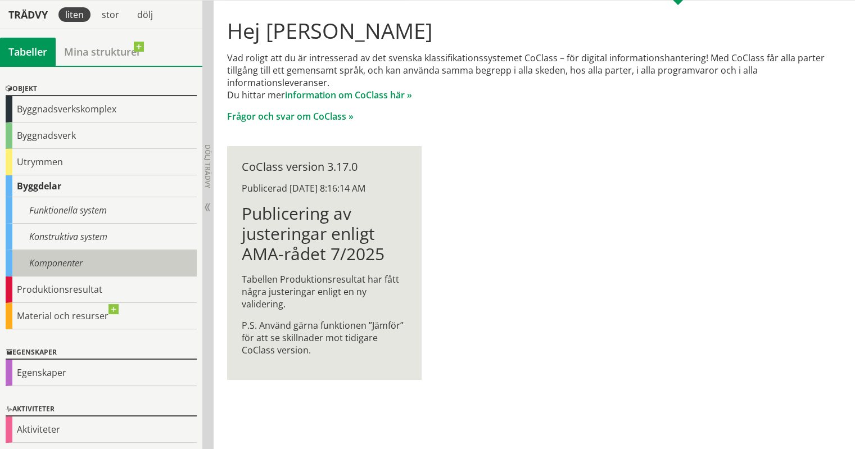
click at [83, 265] on div "Komponenter" at bounding box center [101, 263] width 191 height 26
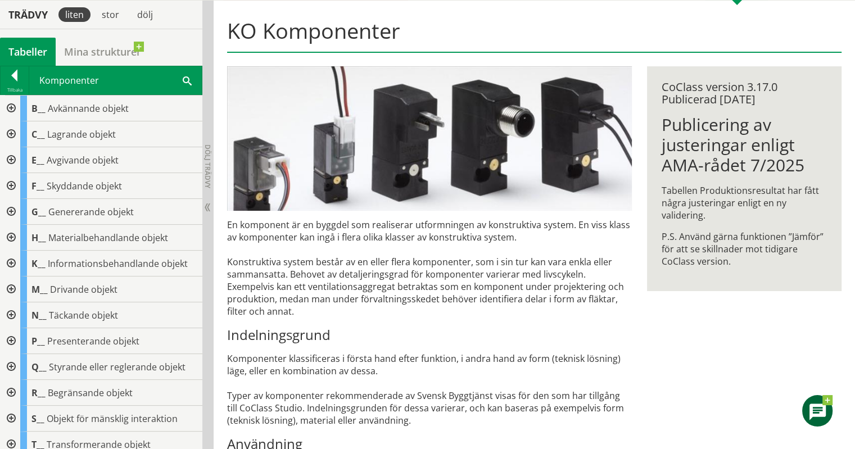
click at [12, 393] on div at bounding box center [10, 393] width 20 height 26
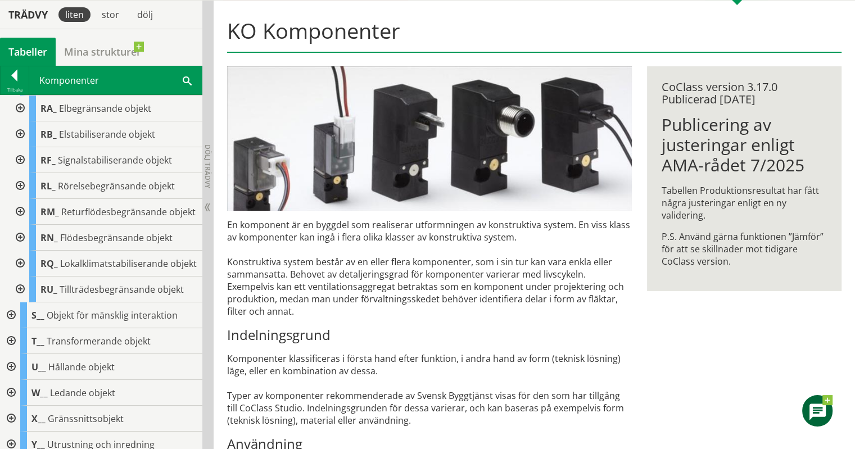
scroll to position [311, 0]
click at [19, 276] on div at bounding box center [19, 263] width 20 height 26
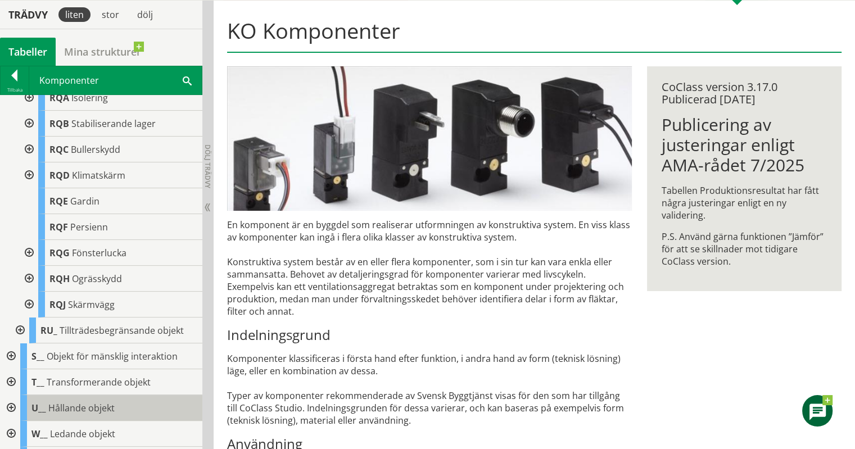
scroll to position [533, 0]
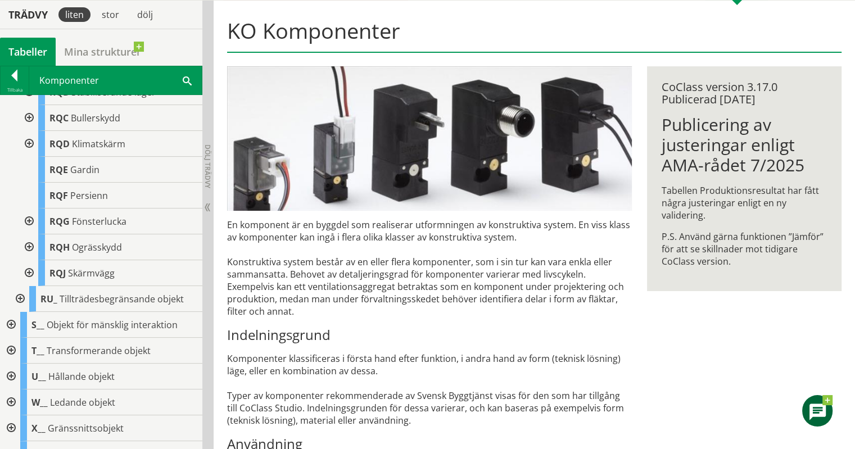
click at [28, 234] on div at bounding box center [28, 221] width 20 height 26
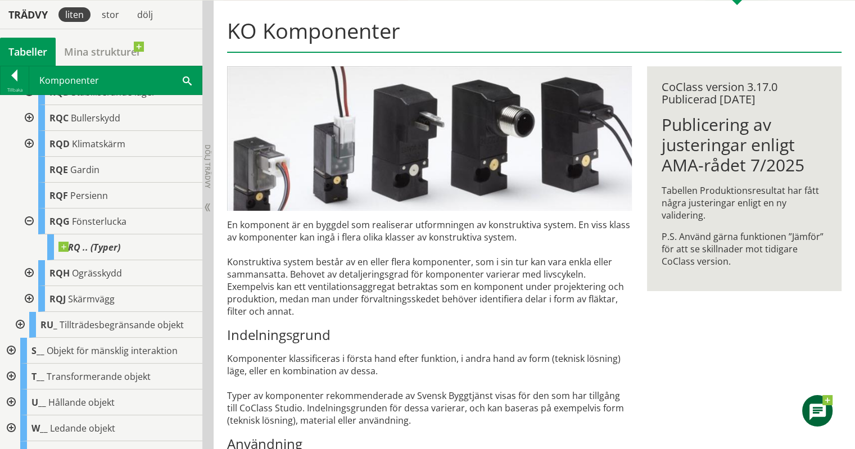
click at [28, 234] on div at bounding box center [28, 221] width 20 height 26
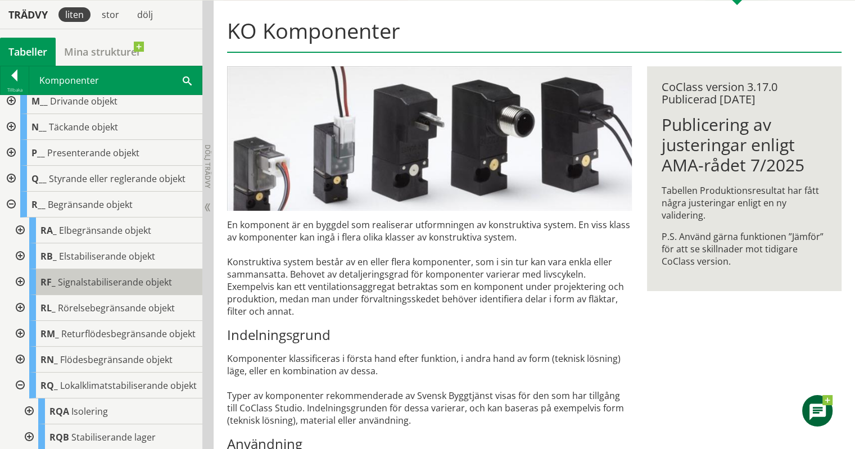
scroll to position [0, 0]
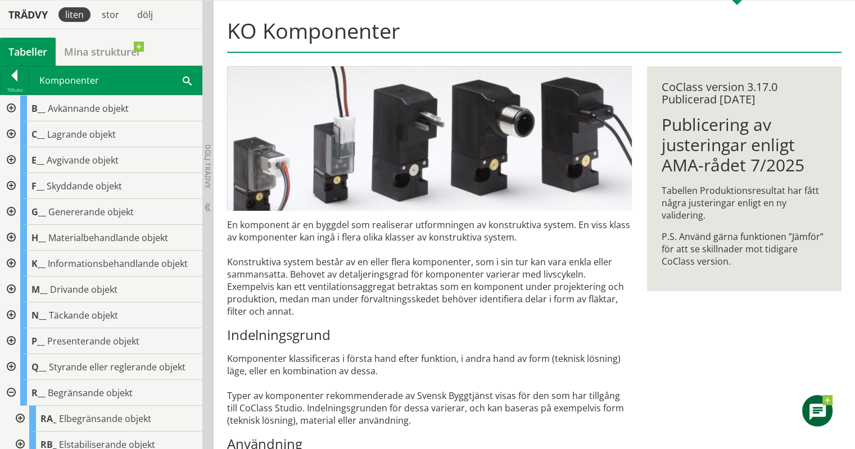
click at [30, 86] on div "Komponenter Sök" at bounding box center [115, 80] width 172 height 28
click at [15, 78] on div at bounding box center [15, 78] width 28 height 16
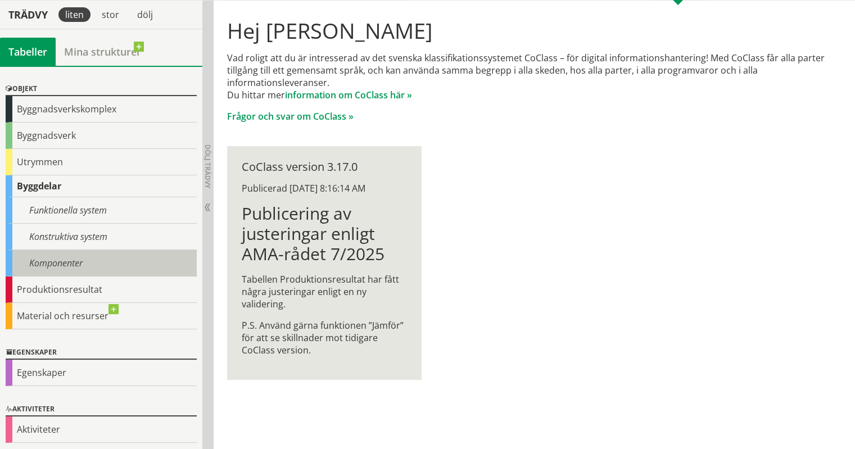
click at [80, 262] on div "Komponenter" at bounding box center [101, 263] width 191 height 26
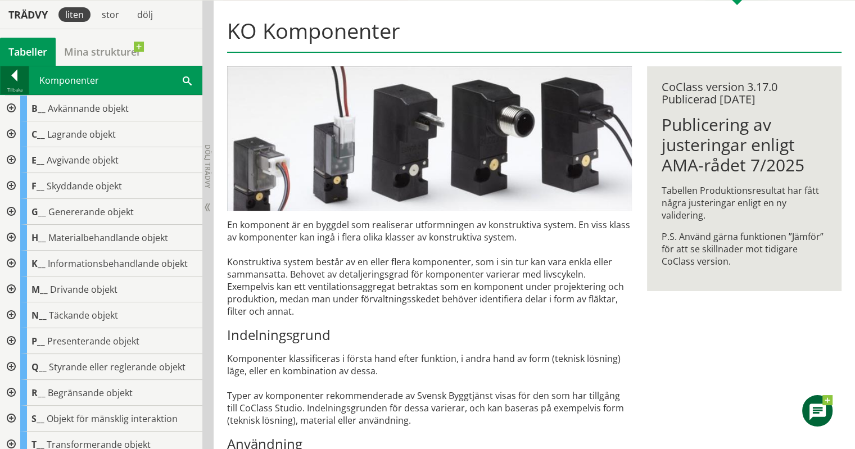
click at [12, 76] on div at bounding box center [15, 78] width 28 height 16
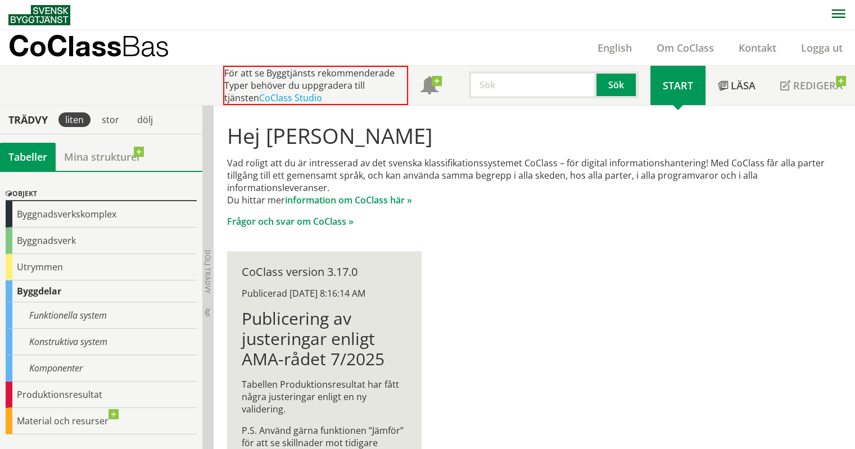
click at [55, 13] on img at bounding box center [39, 15] width 62 height 20
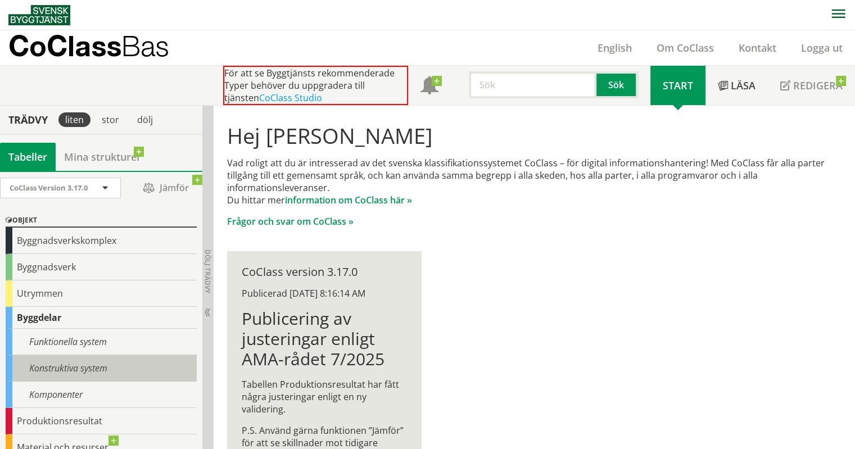
click at [78, 363] on div "Konstruktiva system" at bounding box center [101, 368] width 191 height 26
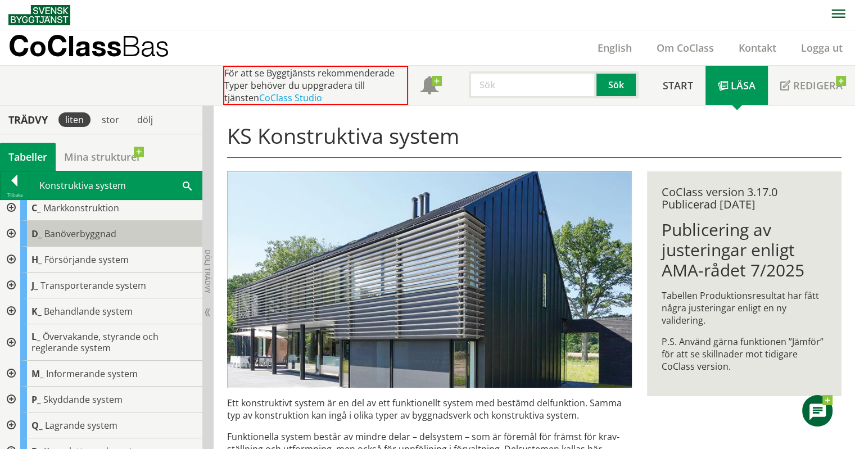
scroll to position [72, 0]
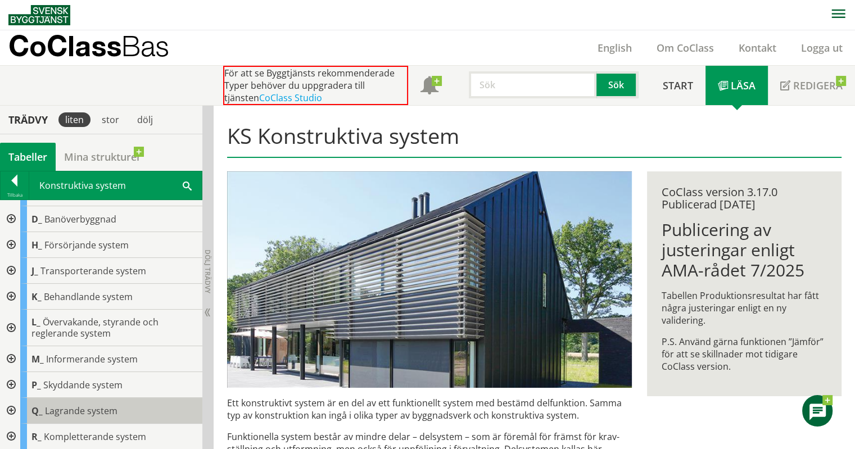
click at [92, 414] on span "Lagrande system" at bounding box center [81, 411] width 72 height 12
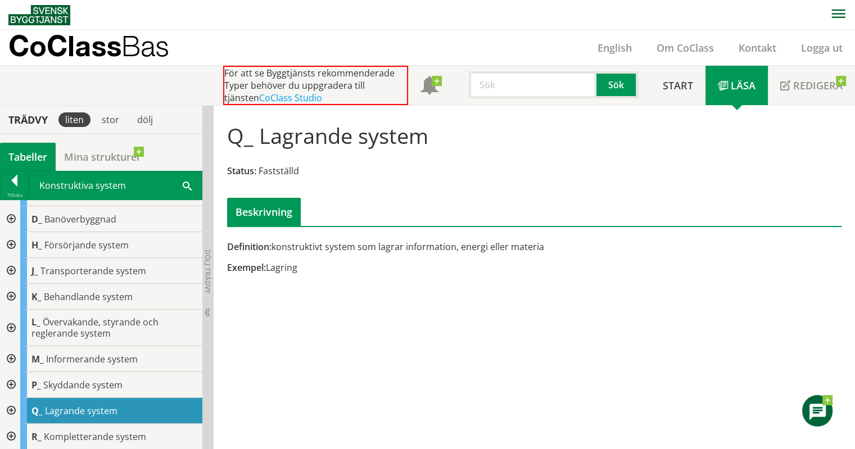
click at [13, 407] on div at bounding box center [10, 411] width 20 height 26
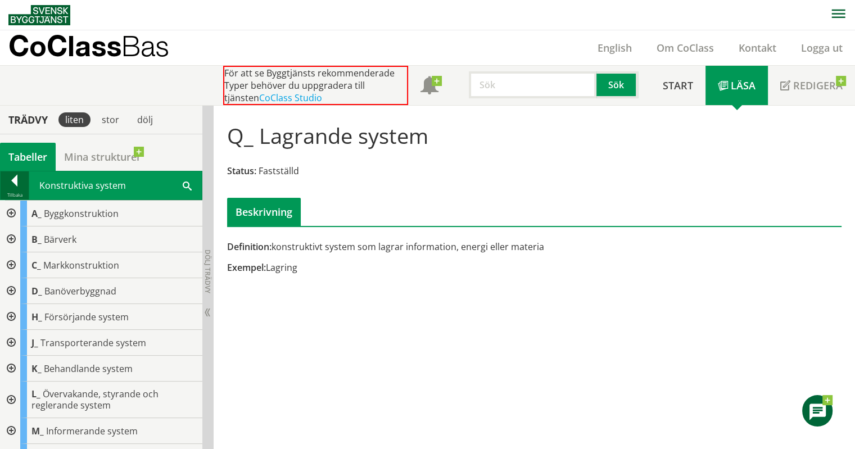
click at [17, 186] on div at bounding box center [15, 183] width 28 height 16
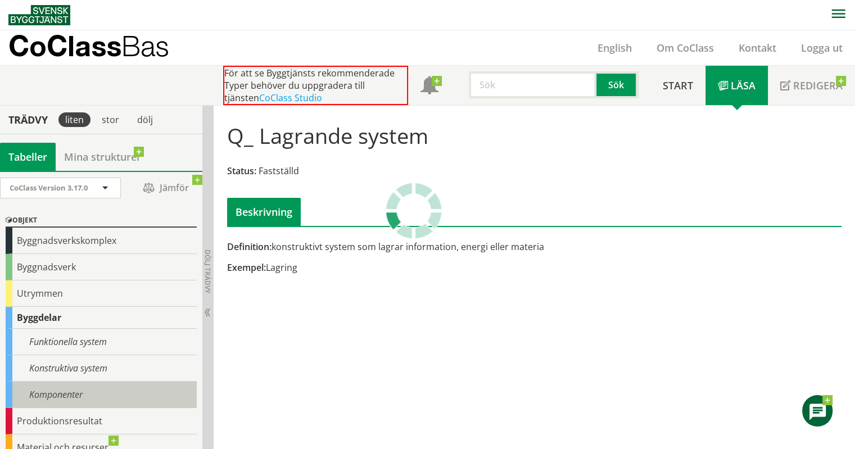
click at [79, 390] on div "Komponenter" at bounding box center [101, 394] width 191 height 26
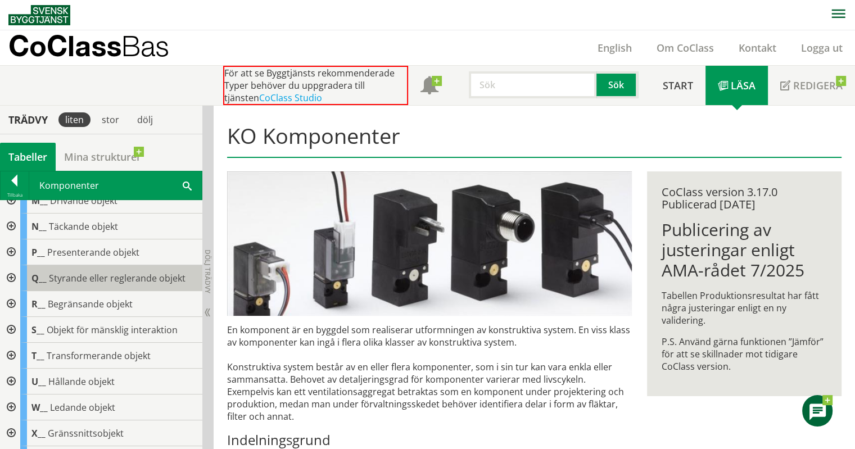
scroll to position [199, 0]
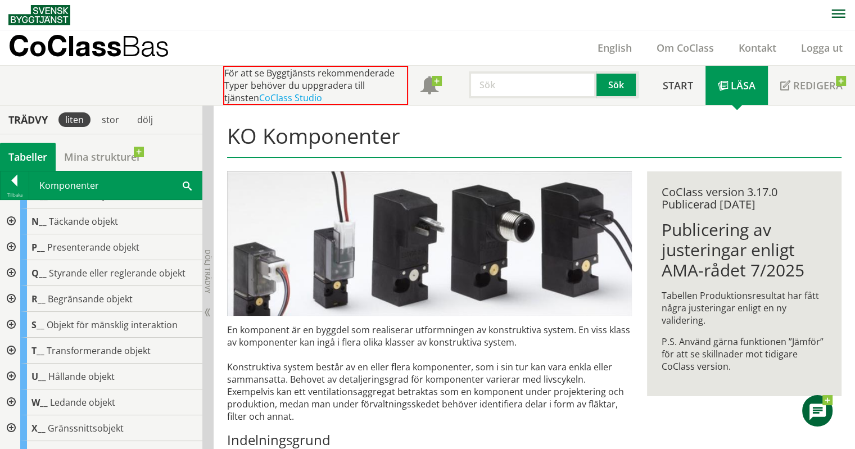
click at [12, 297] on div at bounding box center [10, 299] width 20 height 26
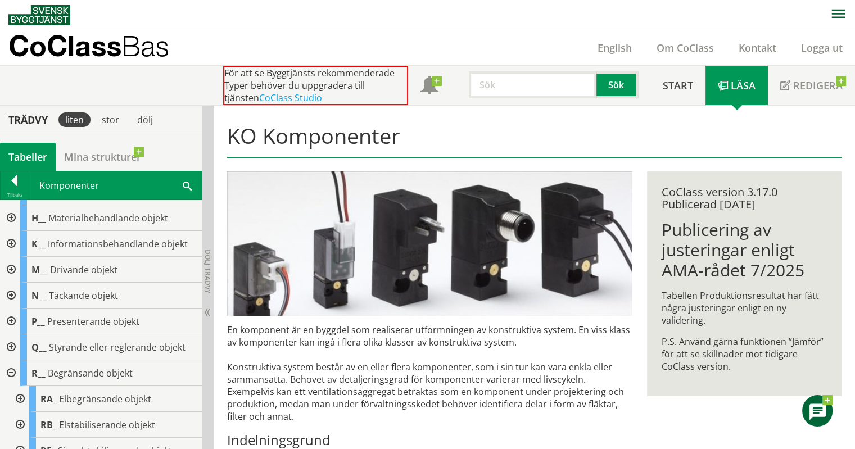
scroll to position [120, 0]
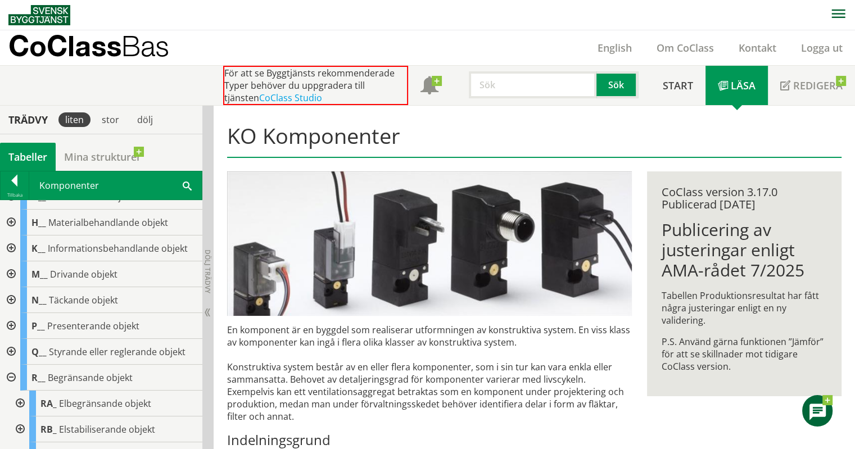
click at [10, 347] on div at bounding box center [10, 352] width 20 height 26
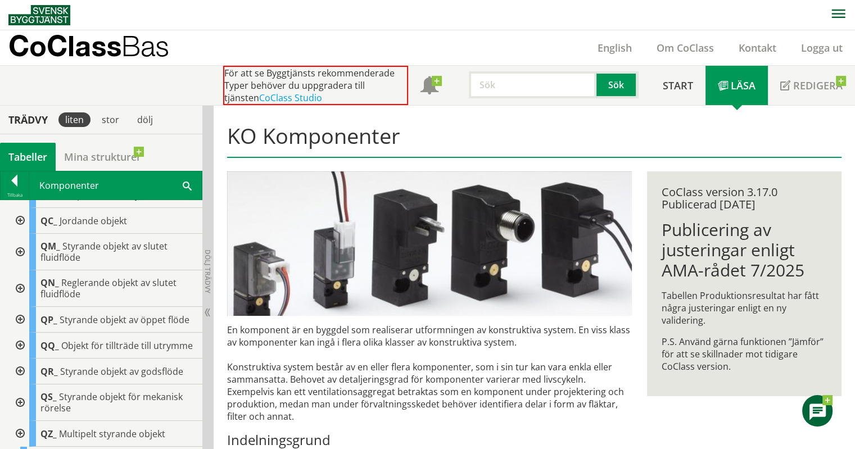
scroll to position [338, 0]
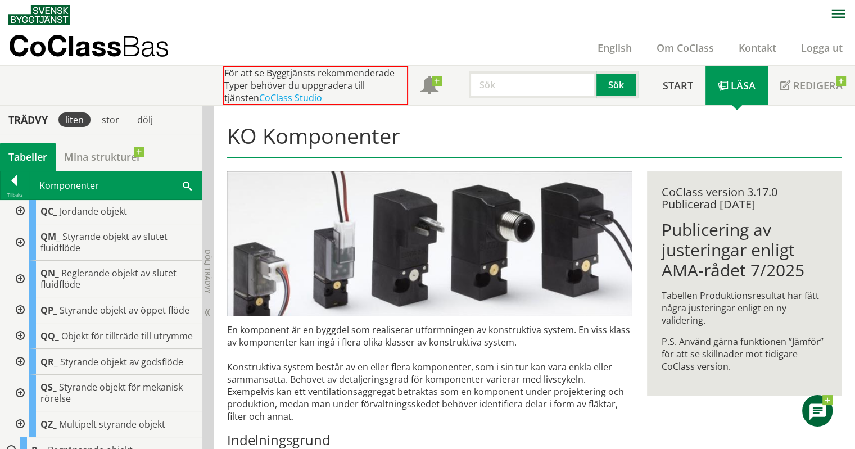
click at [23, 308] on div at bounding box center [19, 310] width 20 height 26
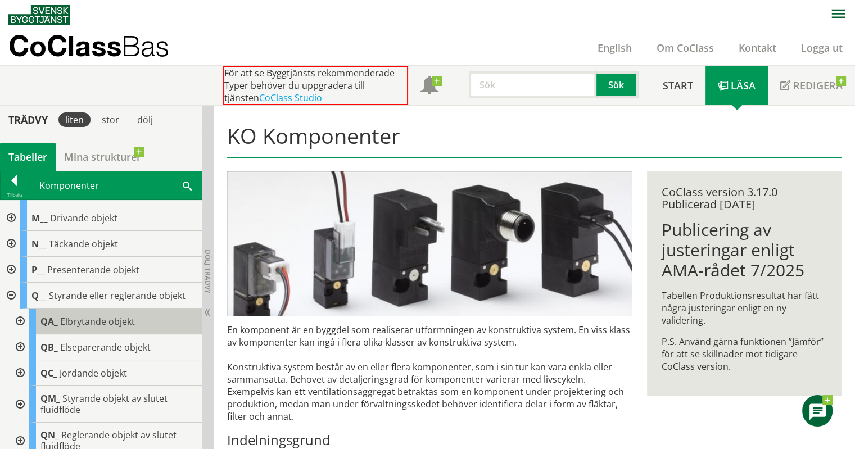
scroll to position [177, 0]
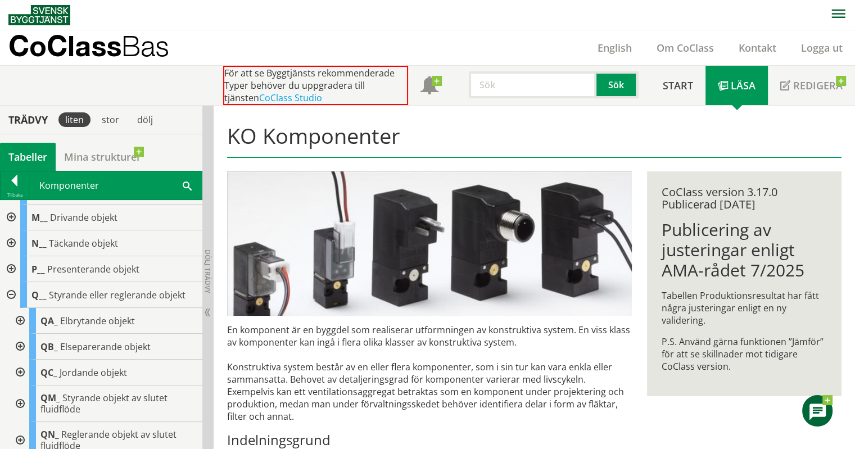
click at [186, 187] on span at bounding box center [187, 185] width 9 height 12
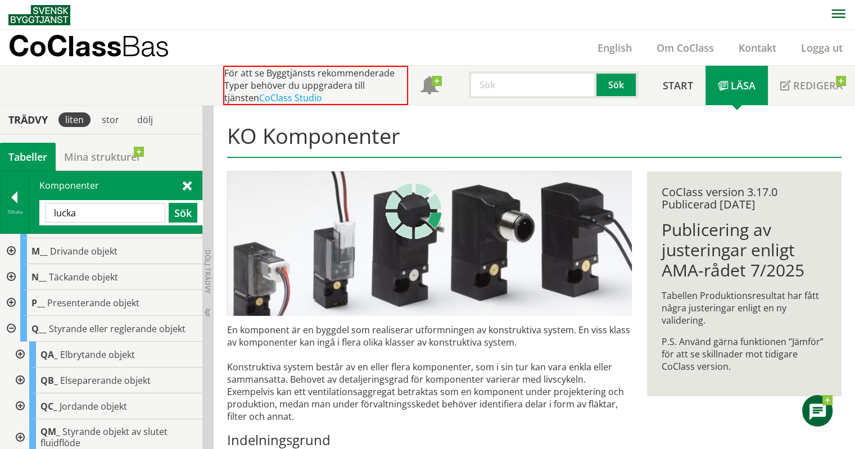
scroll to position [0, 0]
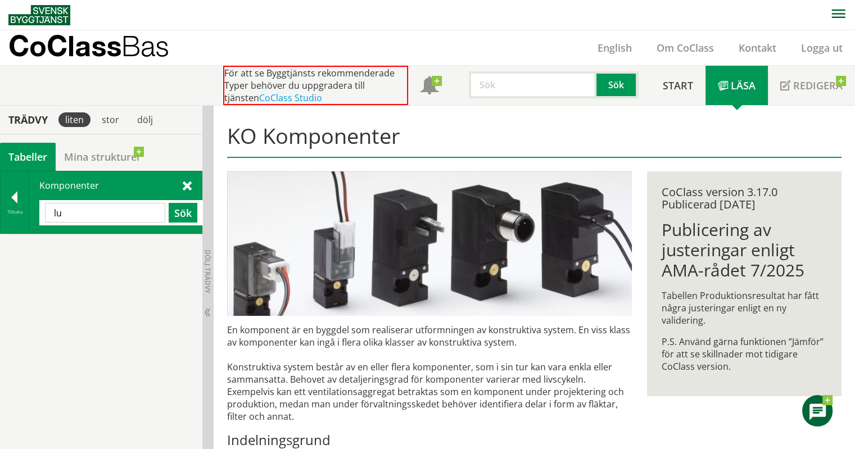
type input "l"
type input "galler"
click at [13, 201] on div at bounding box center [15, 200] width 28 height 16
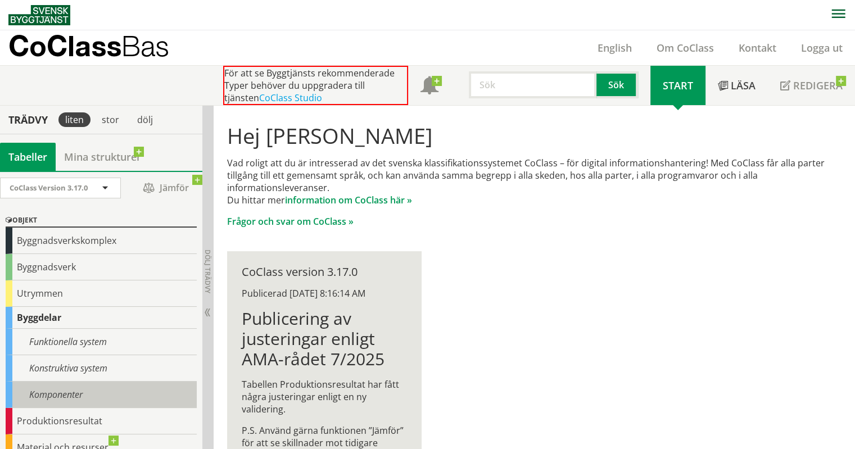
click at [90, 392] on div "Komponenter" at bounding box center [101, 394] width 191 height 26
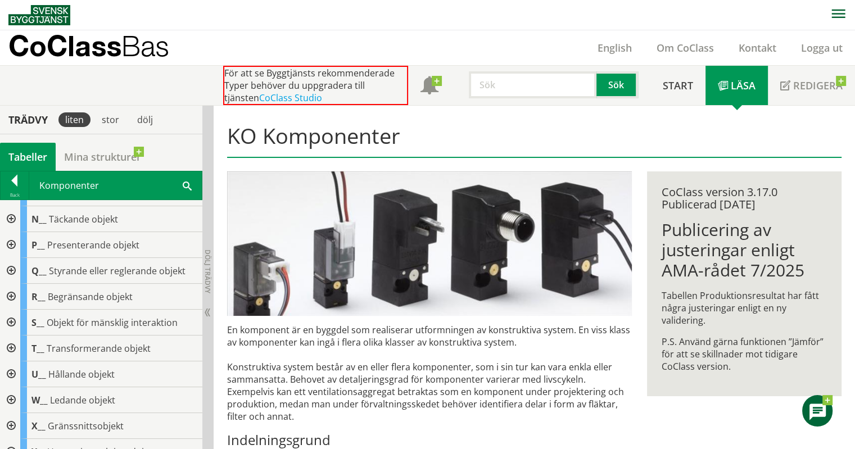
scroll to position [202, 0]
click at [10, 291] on div at bounding box center [10, 296] width 20 height 26
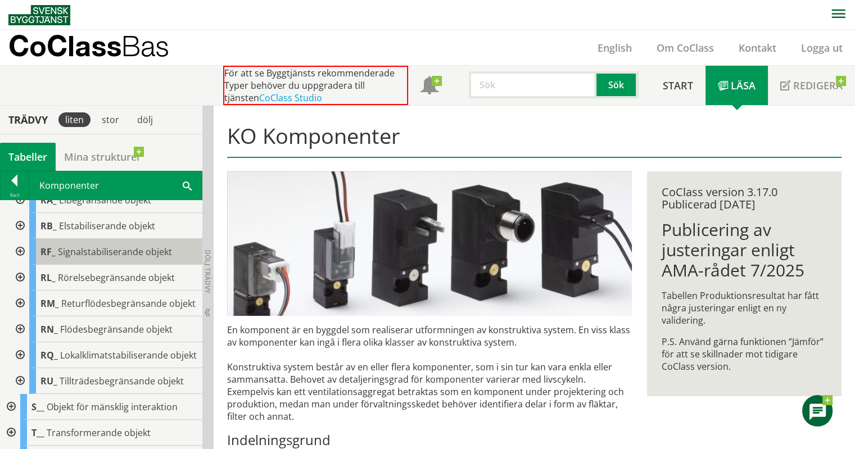
scroll to position [0, 0]
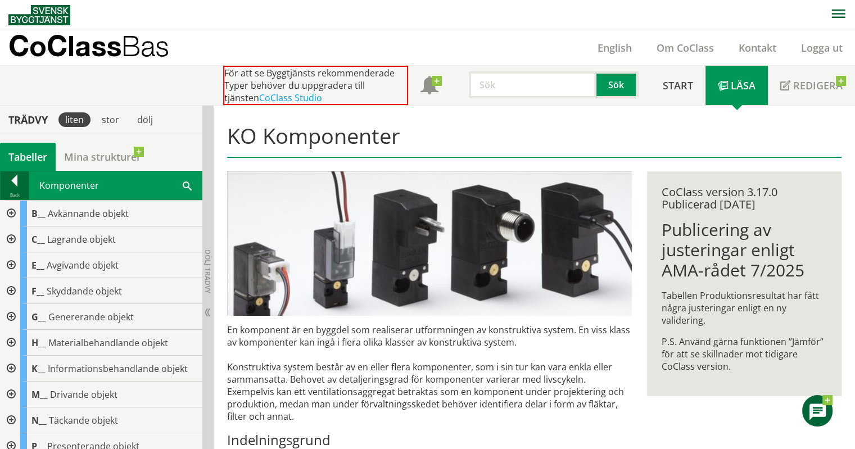
click at [18, 185] on div at bounding box center [15, 183] width 28 height 16
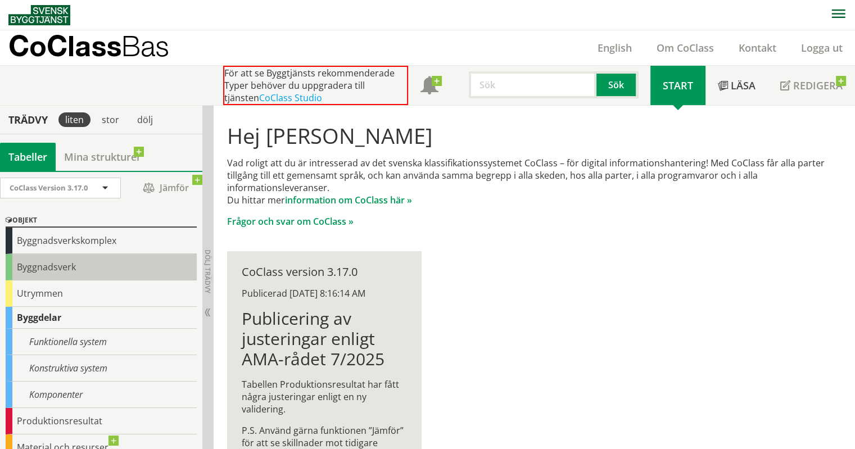
click at [70, 263] on div "Byggnadsverk" at bounding box center [101, 267] width 191 height 26
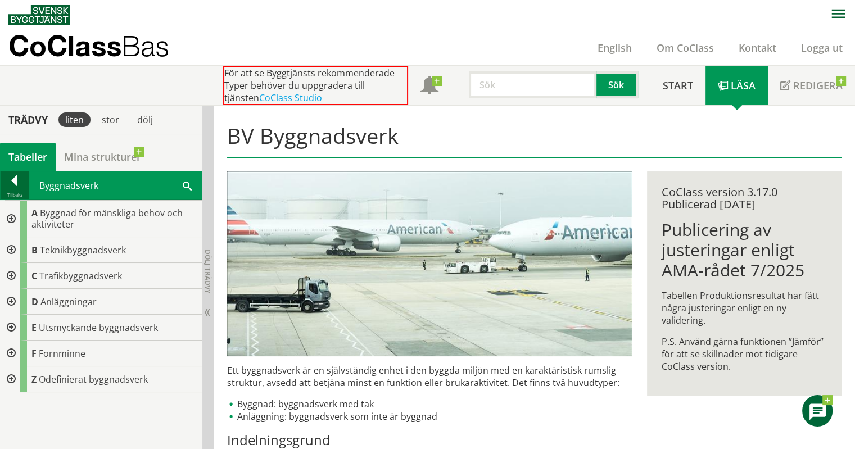
click at [7, 180] on div at bounding box center [15, 183] width 28 height 16
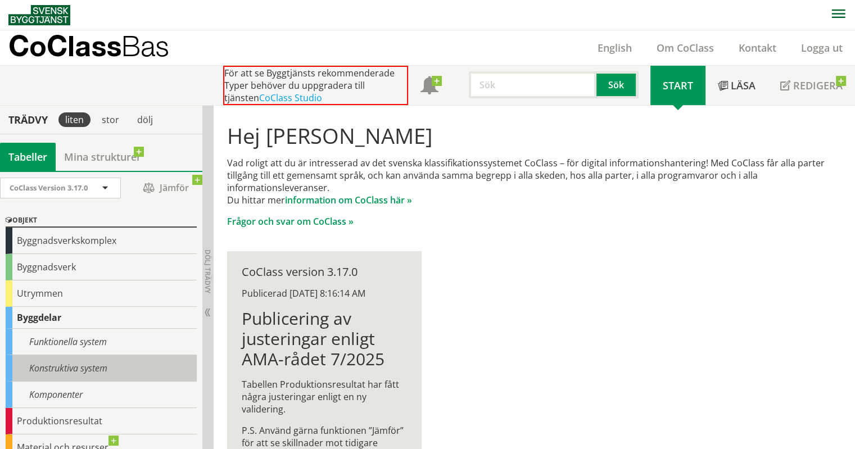
click at [84, 367] on div "Konstruktiva system" at bounding box center [101, 368] width 191 height 26
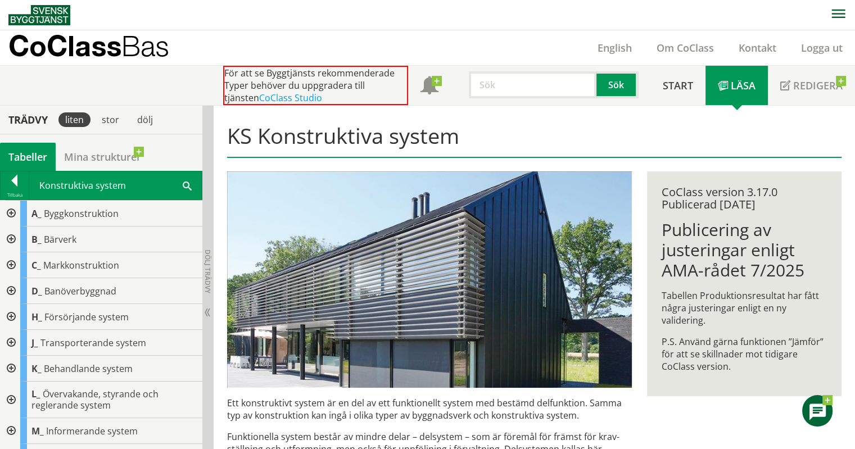
scroll to position [72, 0]
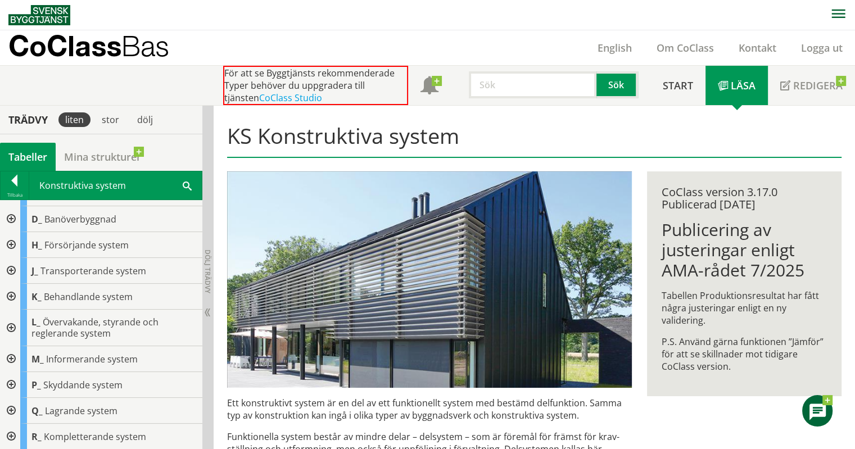
click at [10, 437] on div at bounding box center [10, 437] width 20 height 26
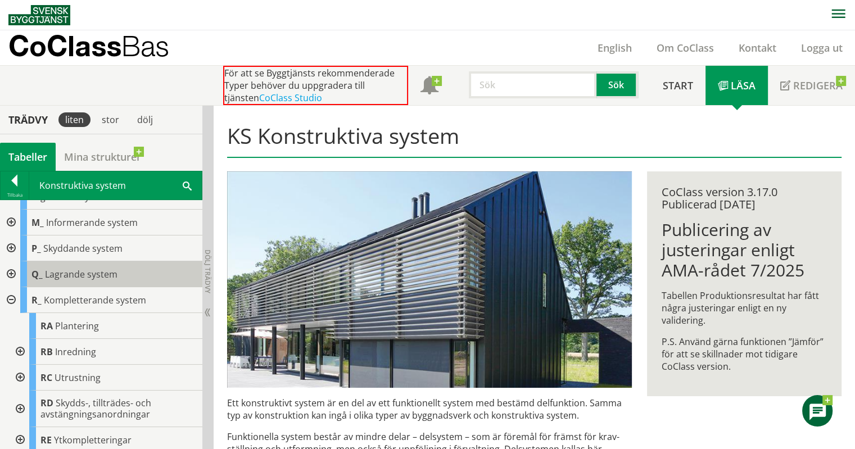
scroll to position [211, 0]
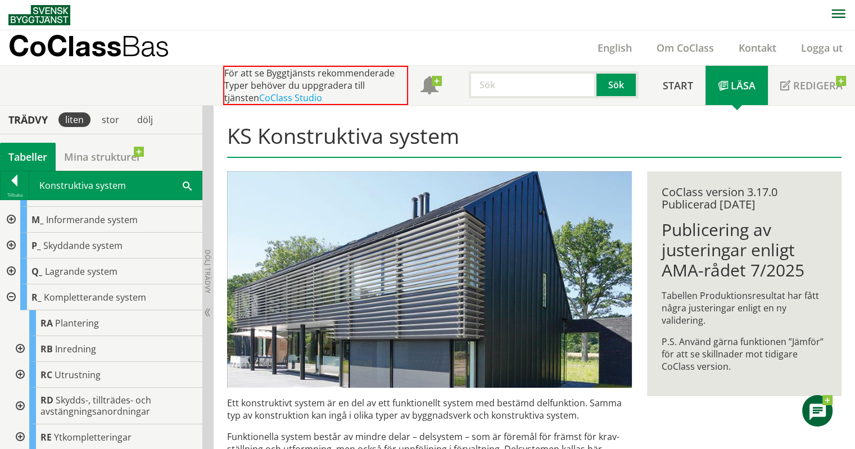
click at [20, 403] on div at bounding box center [19, 406] width 20 height 37
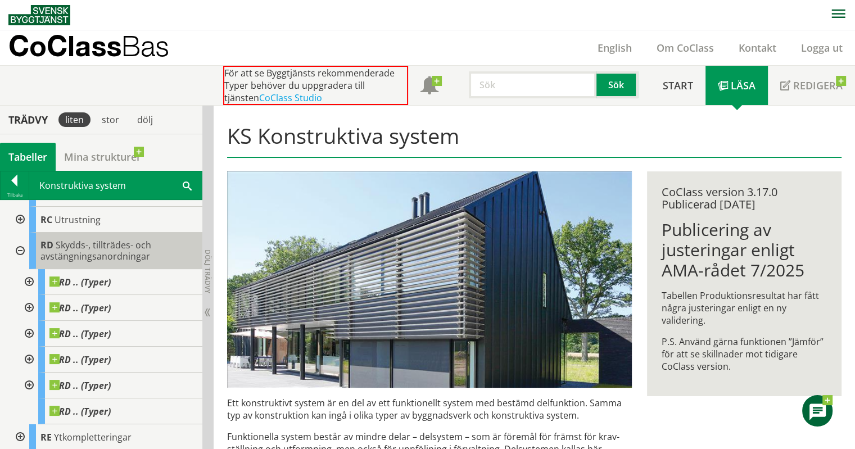
click at [118, 240] on span "Skydds-, tillträdes- och avstängningsanordningar" at bounding box center [95, 251] width 111 height 24
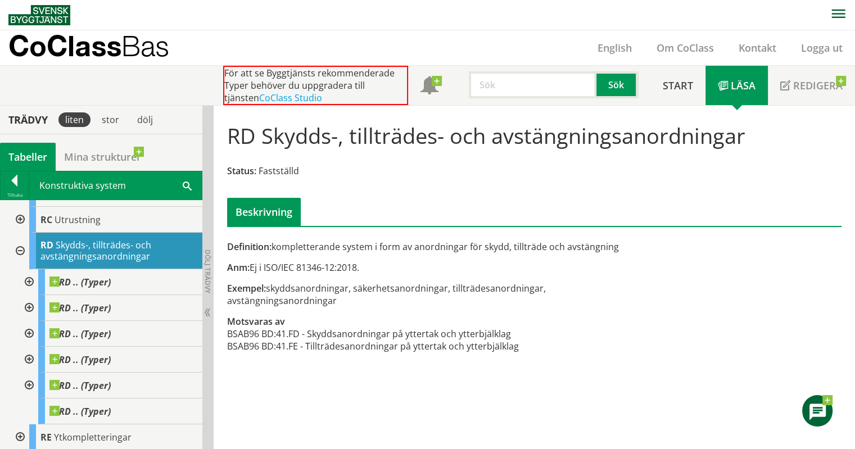
click at [485, 80] on input "text" at bounding box center [533, 84] width 128 height 27
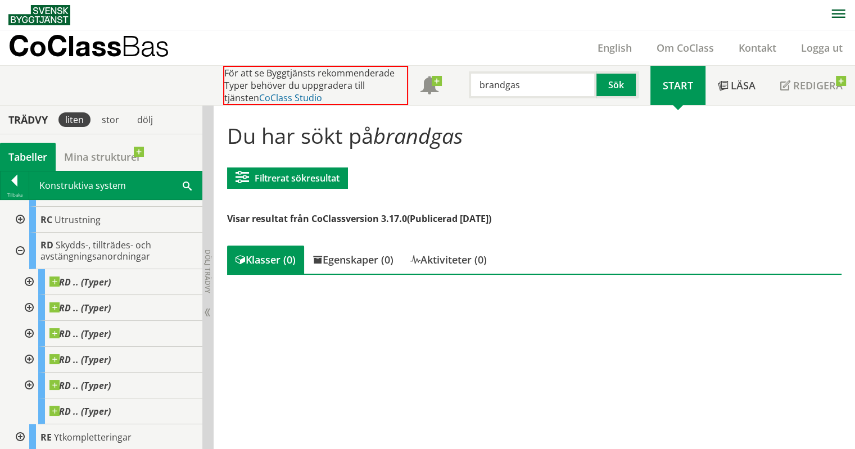
drag, startPoint x: 537, startPoint y: 85, endPoint x: 282, endPoint y: 94, distance: 254.7
click at [282, 94] on div "För att se Byggtjänsts rekommenderade Typer behöver du uppgradera till tjänsten…" at bounding box center [436, 85] width 427 height 39
type input "lucka"
click at [18, 175] on div at bounding box center [15, 183] width 28 height 16
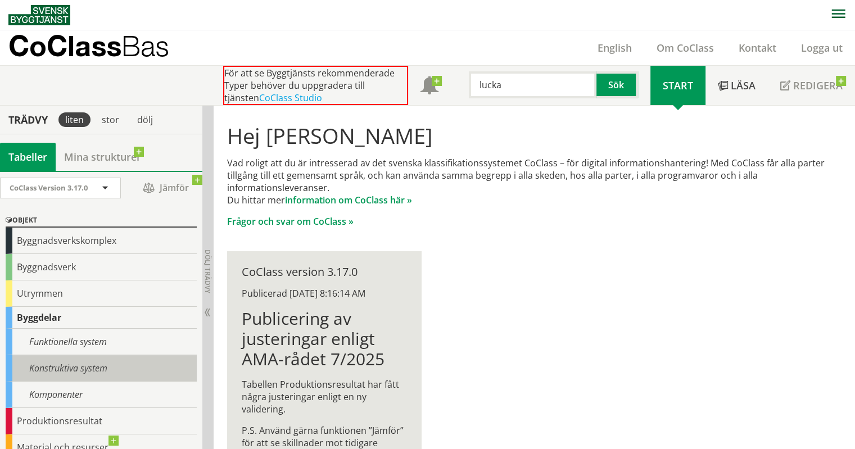
click at [86, 362] on div "Konstruktiva system" at bounding box center [101, 368] width 191 height 26
